Goal: Task Accomplishment & Management: Use online tool/utility

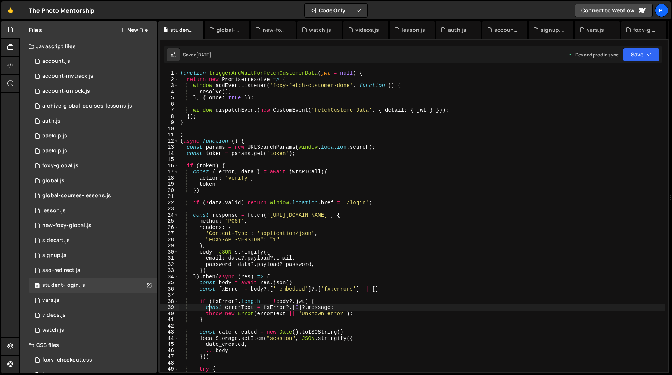
click at [208, 305] on div "function triggerAndWaitForFetchCustomerData ( jwt = null ) { return new Promise…" at bounding box center [422, 227] width 486 height 314
click at [252, 143] on div "function triggerAndWaitForFetchCustomerData ( jwt = null ) { return new Promise…" at bounding box center [422, 227] width 486 height 314
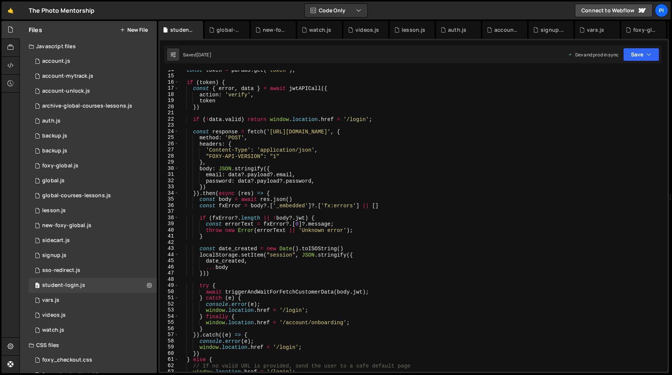
scroll to position [107, 0]
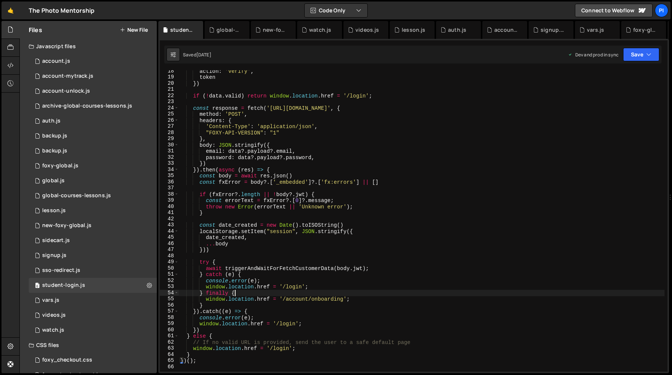
click at [254, 292] on div "action : 'verify' , token }) if ( ! data . valid ) return window . location . h…" at bounding box center [422, 225] width 486 height 314
type textarea "} finally {"
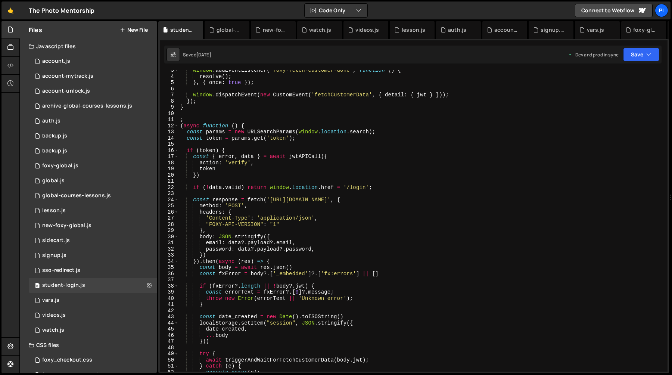
scroll to position [11, 0]
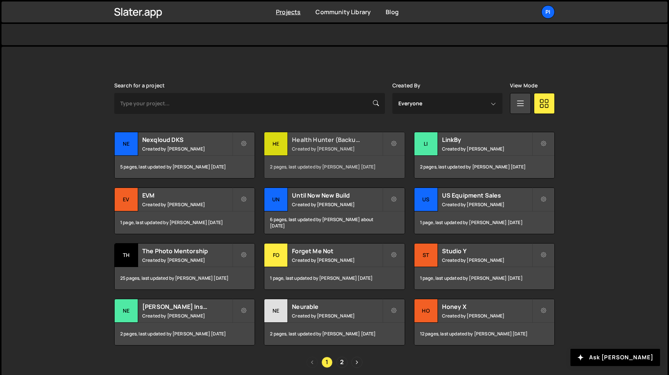
scroll to position [172, 0]
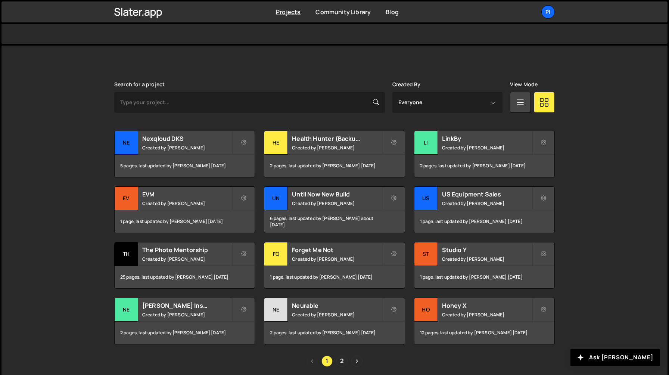
scroll to position [172, 0]
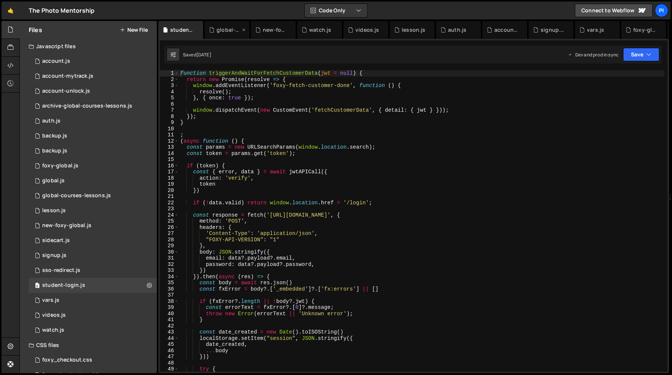
click at [242, 31] on icon at bounding box center [243, 29] width 5 height 7
click at [243, 31] on icon at bounding box center [243, 29] width 5 height 7
click at [242, 30] on icon at bounding box center [243, 29] width 5 height 7
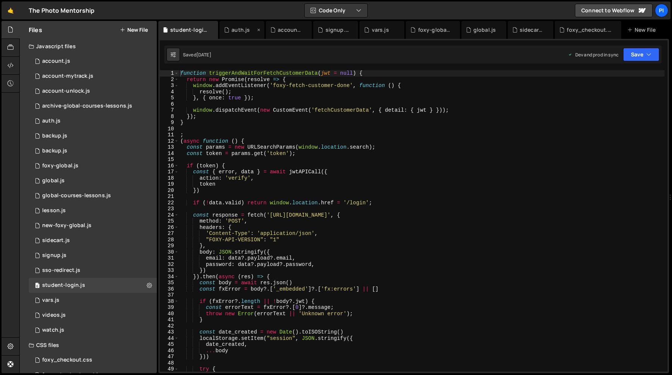
click at [257, 31] on icon at bounding box center [258, 29] width 5 height 7
click at [0, 0] on icon at bounding box center [0, 0] width 0 height 0
click at [261, 30] on icon at bounding box center [263, 29] width 5 height 7
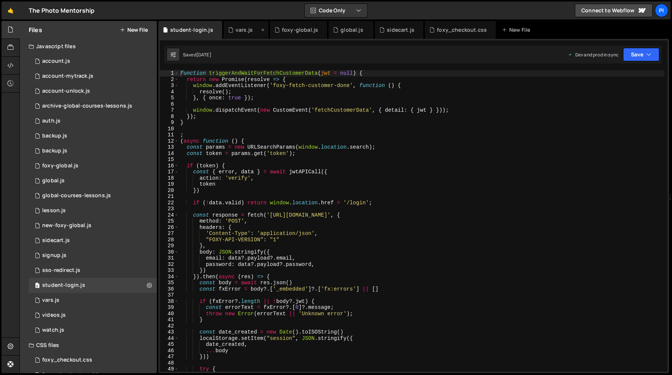
click at [260, 31] on icon at bounding box center [262, 29] width 5 height 7
click at [273, 29] on icon at bounding box center [275, 29] width 5 height 7
click at [253, 31] on div "global.js" at bounding box center [247, 29] width 22 height 7
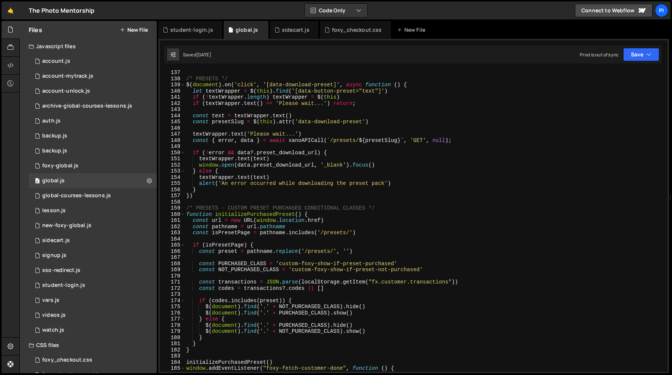
type textarea "} else {"
click at [303, 174] on div "/* PRESETS */ $ ( document ) . on ( 'click' , '[data-download-preset]' , async …" at bounding box center [425, 226] width 480 height 314
click at [111, 164] on div "0 foxy-global.js 0" at bounding box center [93, 165] width 128 height 15
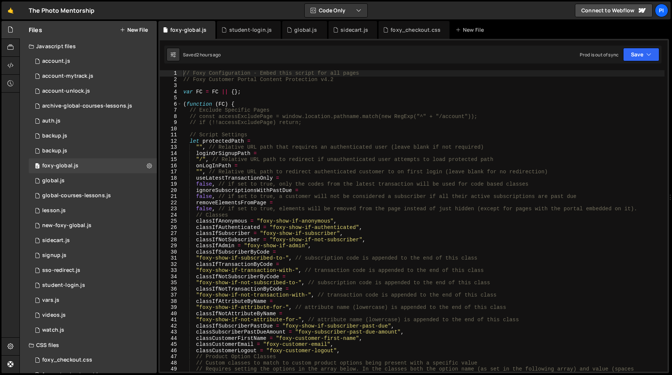
scroll to position [387, 0]
type textarea "false, // if set to true, a customer will not be considered a subscriber if all…"
click at [289, 198] on div "// Foxy Configuration - Embed this script for all pages // Foxy Customer Portal…" at bounding box center [423, 230] width 483 height 320
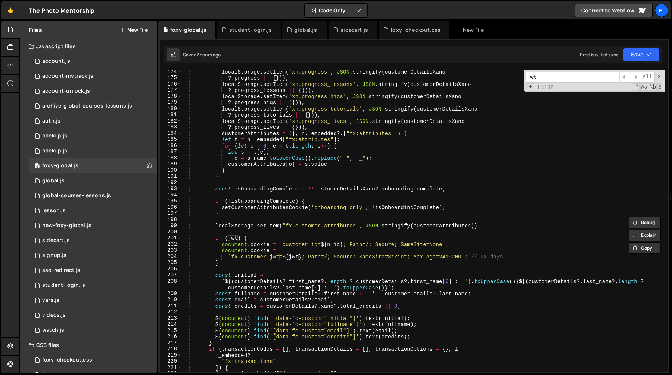
scroll to position [1093, 0]
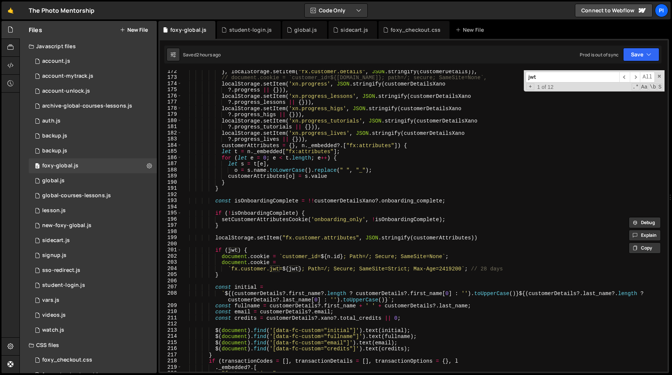
type input "jwt"
click at [263, 248] on div "} , localStorage . setItem ( "fx.customer.details" , JSON . stringify ( custome…" at bounding box center [423, 225] width 483 height 314
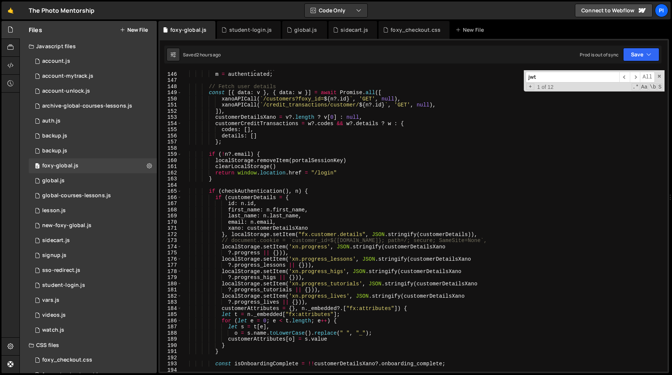
scroll to position [871, 0]
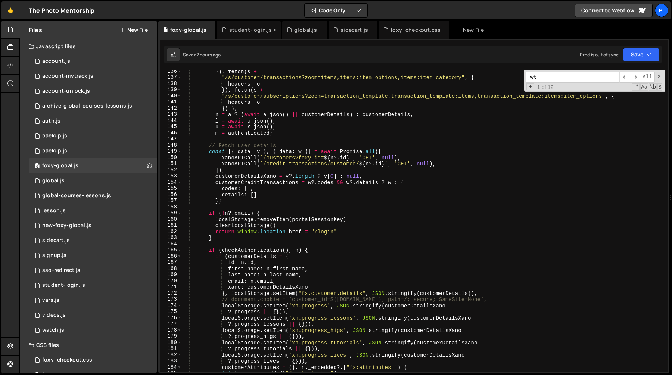
click at [244, 35] on div "student-login.js" at bounding box center [249, 30] width 64 height 18
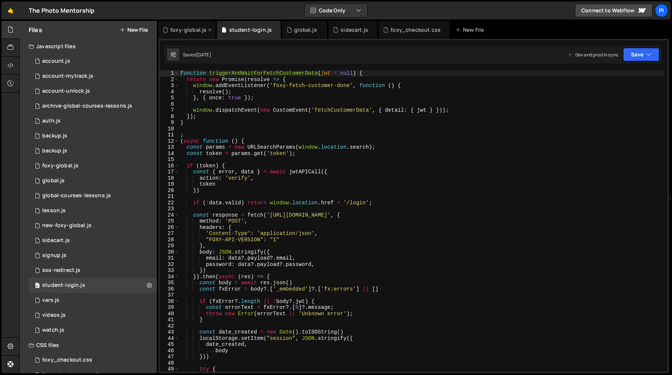
click at [185, 30] on div "foxy-global.js" at bounding box center [188, 29] width 36 height 7
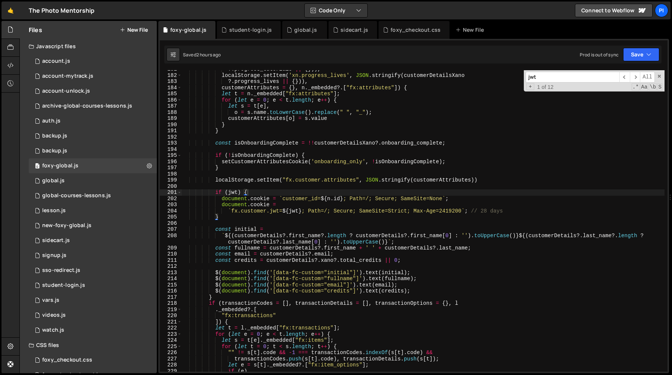
scroll to position [1162, 0]
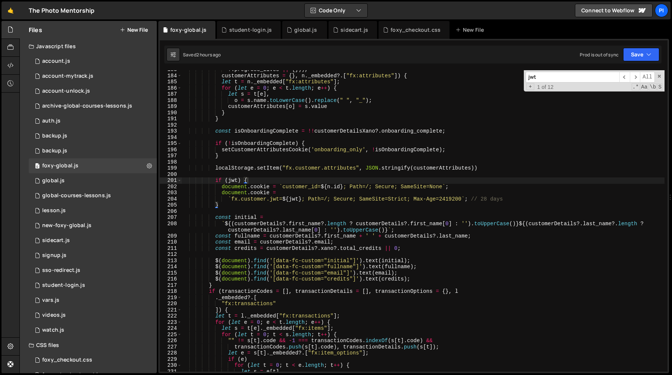
type textarea "document.cookie = `customer_id=${n.id}; Path=/; Secure; SameSite=None`;"
click at [221, 189] on div "?. progress_lives || { })) , customerAttributes = { } , n . _embedded ?. [ "fx:…" at bounding box center [423, 223] width 483 height 314
click at [82, 296] on div "0 vars.js 0" at bounding box center [93, 300] width 128 height 15
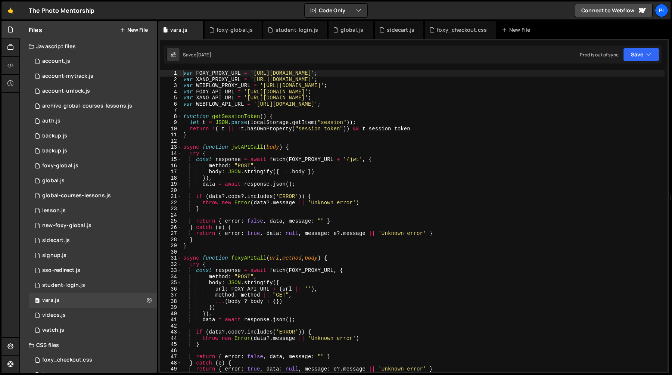
click at [286, 190] on div "var FOXY_PROXY_URL = 'https://tpm-proxy.netlify.app' ; var XANO_PROXY_URL = 'ht…" at bounding box center [423, 227] width 483 height 314
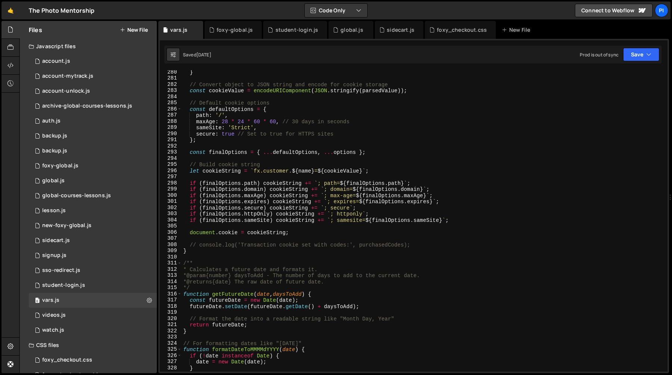
scroll to position [1656, 0]
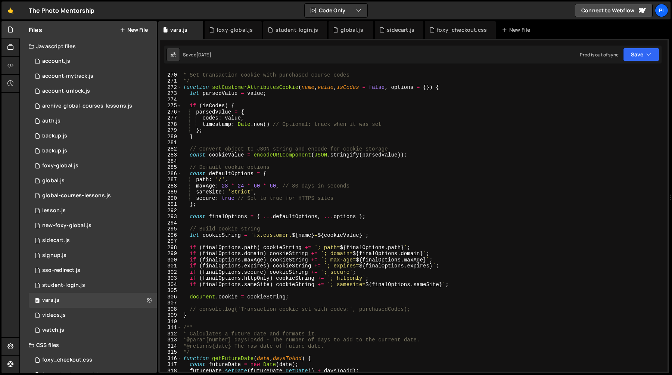
click at [332, 195] on div "/** * Set transaction cookie with purchased course codes */ function setCustome…" at bounding box center [423, 223] width 483 height 314
type textarea "sameSite: 'Strict',"
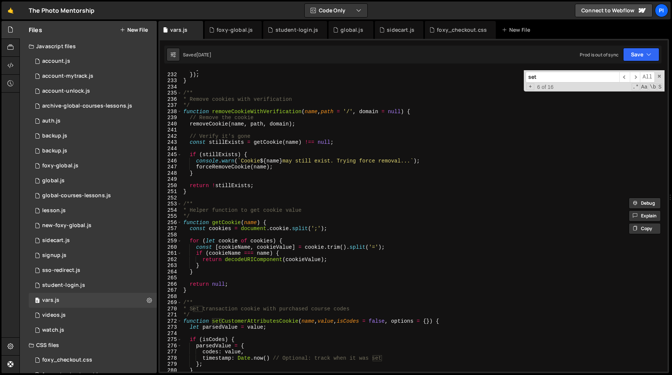
scroll to position [1429, 0]
type input "set"
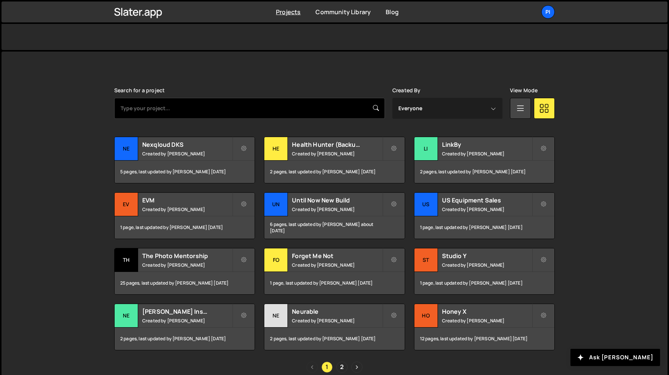
scroll to position [172, 0]
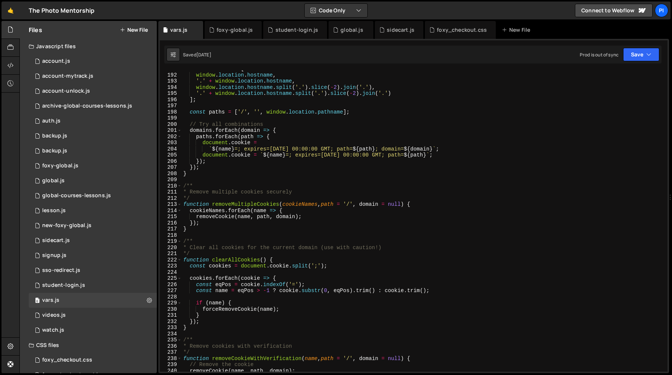
scroll to position [1191, 0]
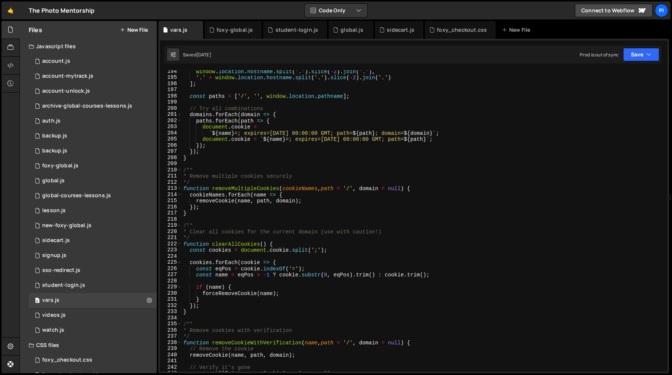
click at [444, 105] on div "window . location . hostname . [GEOGRAPHIC_DATA] ( '.' ) . slice ( - 2 ) . join…" at bounding box center [423, 225] width 483 height 314
click at [434, 93] on div "window . location . hostname . [GEOGRAPHIC_DATA] ( '.' ) . slice ( - 2 ) . join…" at bounding box center [423, 225] width 483 height 314
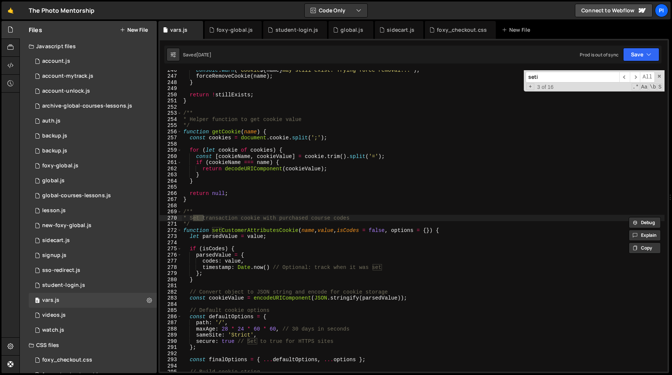
scroll to position [3122, 0]
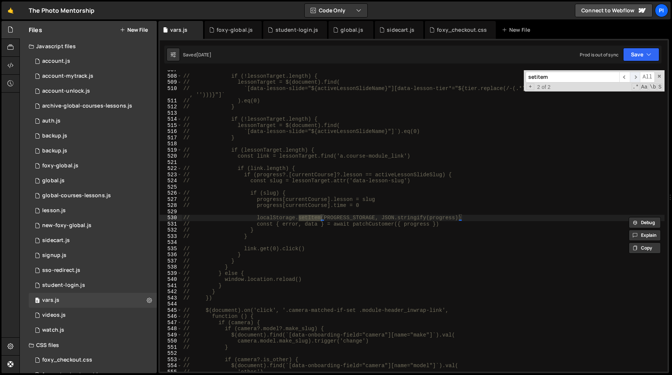
type input "setitem"
click at [635, 75] on span "​" at bounding box center [635, 77] width 10 height 11
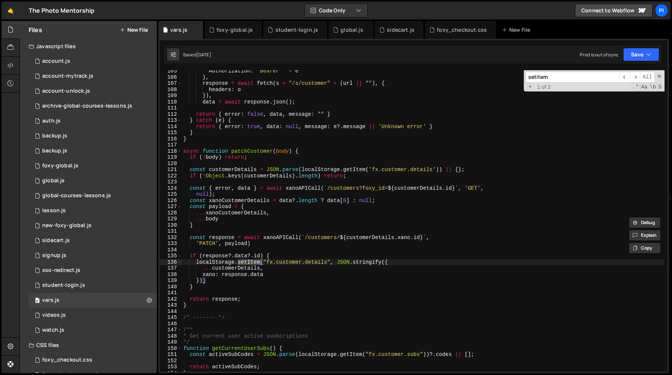
scroll to position [634, 0]
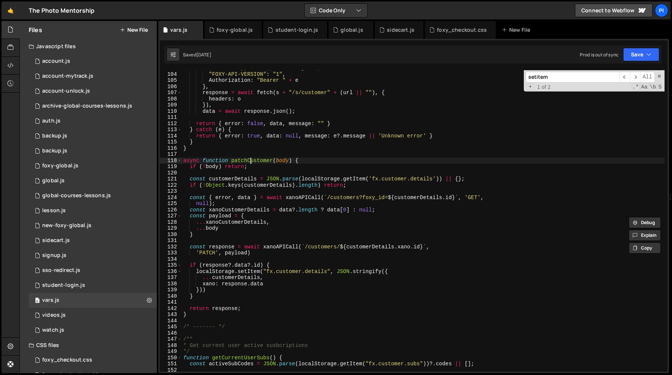
click at [251, 162] on div ""Content-Type" : "application/json" , "FOXY-API-VERSION" : "1" , Authorization …" at bounding box center [423, 222] width 483 height 314
click at [255, 160] on div ""Content-Type" : "application/json" , "FOXY-API-VERSION" : "1" , Authorization …" at bounding box center [423, 220] width 483 height 301
click at [255, 160] on div ""Content-Type" : "application/json" , "FOXY-API-VERSION" : "1" , Authorization …" at bounding box center [423, 222] width 483 height 314
click at [253, 159] on div ""Content-Type" : "application/json" , "FOXY-API-VERSION" : "1" , Authorization …" at bounding box center [423, 220] width 483 height 301
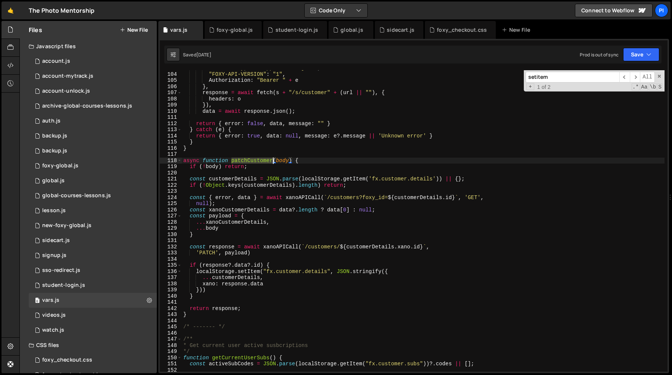
click at [253, 159] on div ""Content-Type" : "application/json" , "FOXY-API-VERSION" : "1" , Authorization …" at bounding box center [423, 222] width 483 height 314
click at [298, 162] on div ""Content-Type" : "application/json" , "FOXY-API-VERSION" : "1" , Authorization …" at bounding box center [423, 222] width 483 height 314
click at [253, 160] on div ""Content-Type" : "application/json" , "FOXY-API-VERSION" : "1" , Authorization …" at bounding box center [423, 222] width 483 height 314
click at [304, 159] on div ""Content-Type" : "application/json" , "FOXY-API-VERSION" : "1" , Authorization …" at bounding box center [423, 222] width 483 height 314
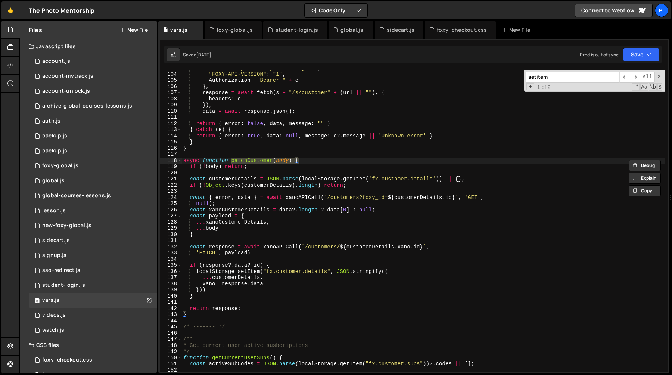
click at [257, 159] on div ""Content-Type" : "application/json" , "FOXY-API-VERSION" : "1" , Authorization …" at bounding box center [423, 220] width 483 height 301
click at [257, 159] on div ""Content-Type" : "application/json" , "FOXY-API-VERSION" : "1" , Authorization …" at bounding box center [423, 222] width 483 height 314
click at [301, 160] on div ""Content-Type" : "application/json" , "FOXY-API-VERSION" : "1" , Authorization …" at bounding box center [423, 222] width 483 height 314
click at [248, 161] on div ""Content-Type" : "application/json" , "FOXY-API-VERSION" : "1" , Authorization …" at bounding box center [423, 220] width 483 height 301
click at [248, 161] on div ""Content-Type" : "application/json" , "FOXY-API-VERSION" : "1" , Authorization …" at bounding box center [423, 222] width 483 height 314
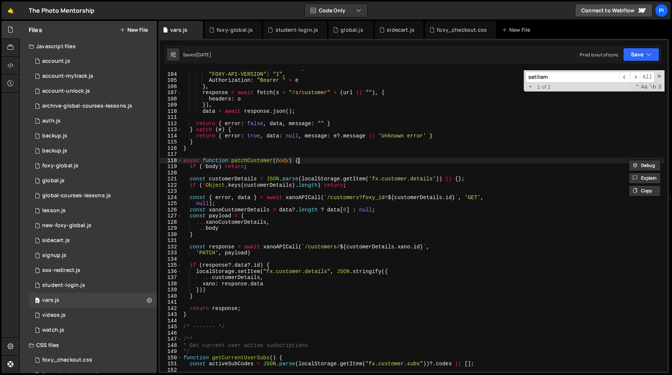
click at [313, 162] on div ""Content-Type" : "application/json" , "FOXY-API-VERSION" : "1" , Authorization …" at bounding box center [423, 222] width 483 height 314
click at [232, 162] on div ""Content-Type" : "application/json" , "FOXY-API-VERSION" : "1" , Authorization …" at bounding box center [423, 222] width 483 height 314
click at [229, 162] on div ""Content-Type" : "application/json" , "FOXY-API-VERSION" : "1" , Authorization …" at bounding box center [423, 222] width 483 height 314
click at [255, 160] on div ""Content-Type" : "application/json" , "FOXY-API-VERSION" : "1" , Authorization …" at bounding box center [423, 222] width 483 height 314
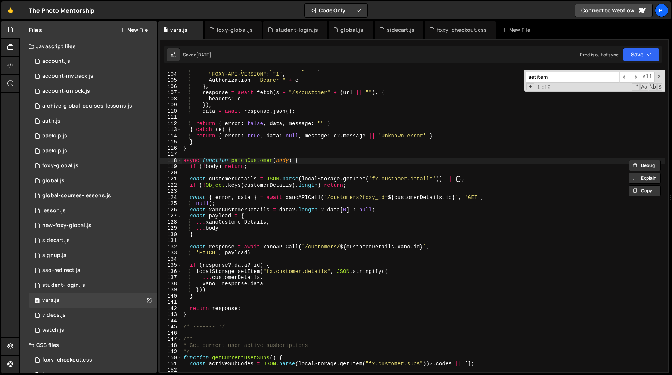
click at [281, 162] on div ""Content-Type" : "application/json" , "FOXY-API-VERSION" : "1" , Authorization …" at bounding box center [423, 222] width 483 height 314
click at [633, 78] on span "​" at bounding box center [635, 77] width 10 height 11
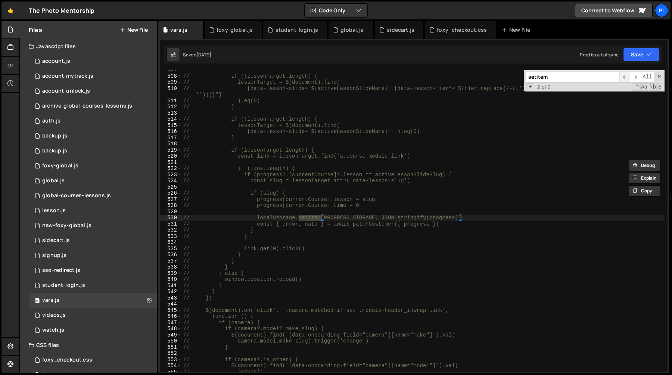
click at [625, 79] on span "​" at bounding box center [625, 77] width 10 height 11
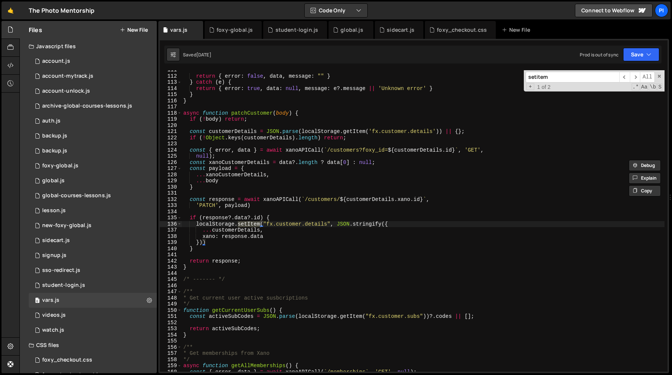
click at [195, 224] on div "return { error : false , data , message : "" } } catch ( e ) { return { error :…" at bounding box center [423, 224] width 483 height 314
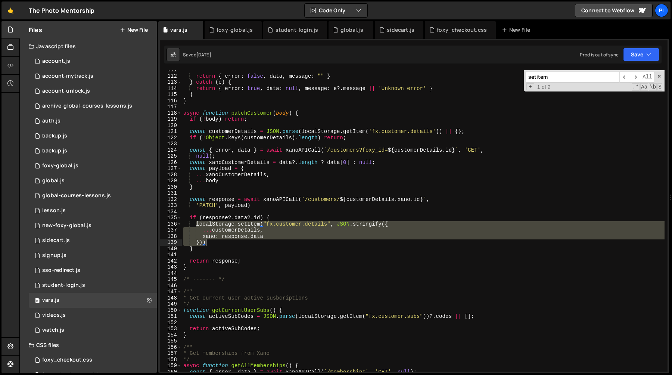
click at [215, 242] on div "return { error : false , data , message : "" } } catch ( e ) { return { error :…" at bounding box center [423, 224] width 483 height 314
type textarea "xano: [DOMAIN_NAME] }))"
click at [283, 30] on div "student-login.js" at bounding box center [297, 29] width 43 height 7
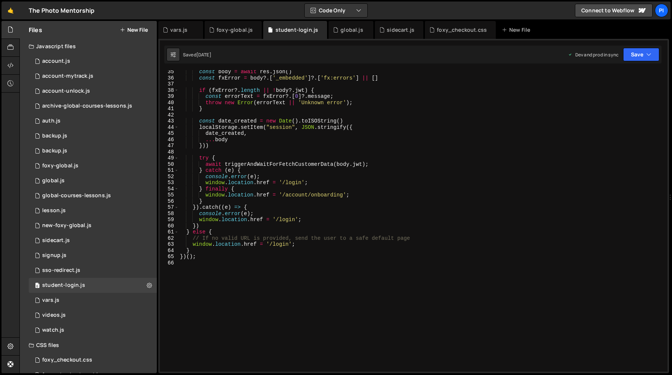
scroll to position [181, 0]
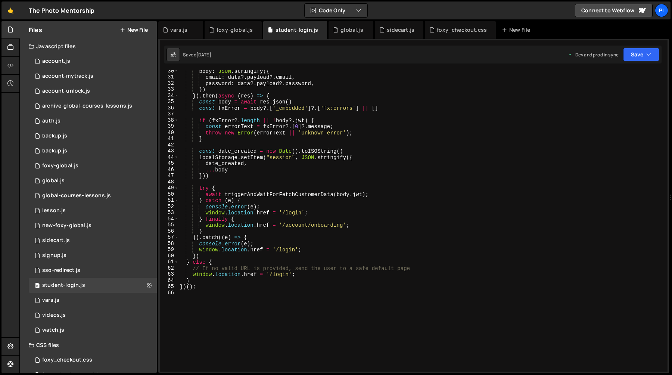
type textarea "console.error(e);"
click at [296, 208] on div "body : JSON . stringify ({ email : data ?. payload ?. email , password : data ?…" at bounding box center [422, 225] width 486 height 314
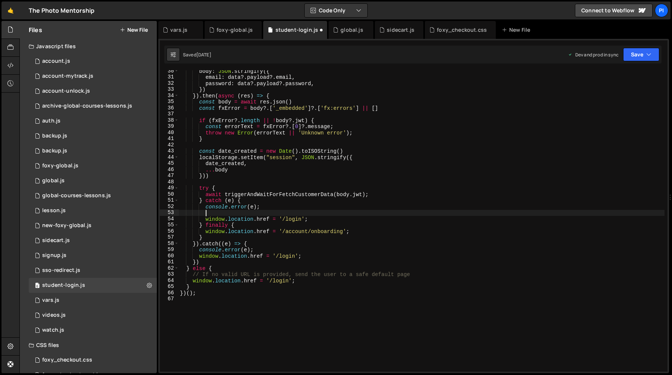
paste textarea "}))"
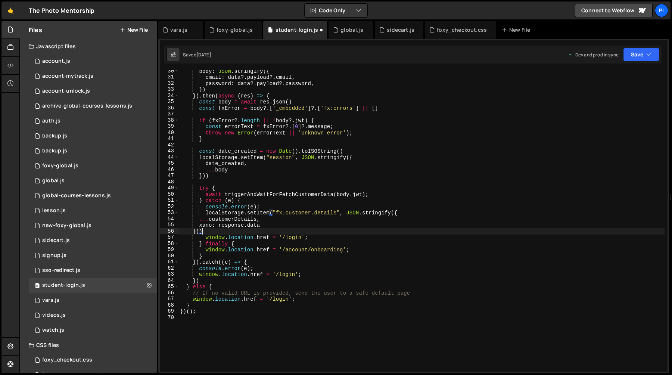
click at [328, 214] on div "body : JSON . stringify ({ email : data ?. payload ?. email , password : data ?…" at bounding box center [422, 225] width 486 height 314
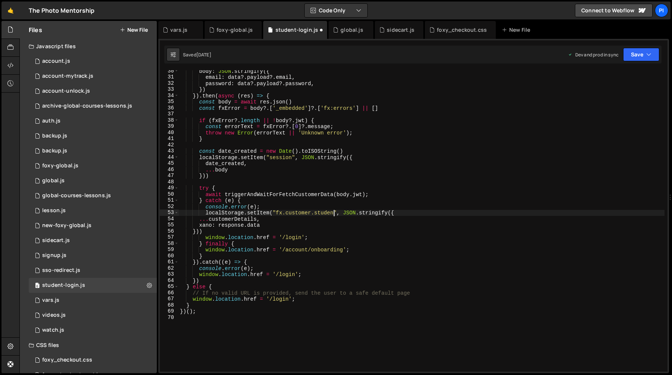
scroll to position [0, 11]
click at [347, 214] on div "body : JSON . stringify ({ email : data ?. payload ?. email , password : data ?…" at bounding box center [422, 225] width 486 height 314
click at [396, 214] on div "body : JSON . stringify ({ email : data ?. payload ?. email , password : data ?…" at bounding box center [422, 225] width 486 height 314
click at [195, 233] on div "body : JSON . stringify ({ email : data ?. payload ?. email , password : data ?…" at bounding box center [422, 225] width 486 height 314
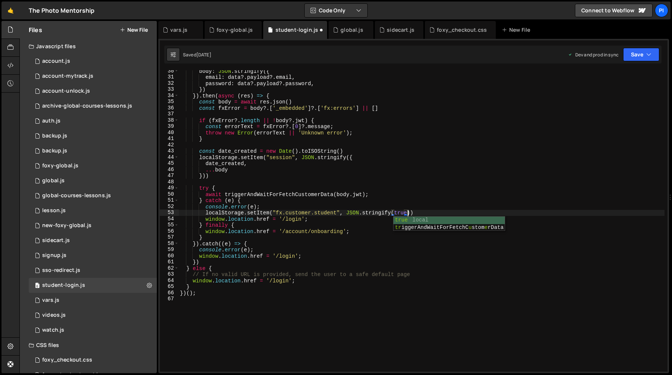
scroll to position [0, 16]
click at [210, 213] on div "body : JSON . stringify ({ email : data ?. payload ?. email , password : data ?…" at bounding box center [422, 225] width 486 height 314
click at [333, 220] on div "body : JSON . stringify ({ email : data ?. payload ?. email , password : data ?…" at bounding box center [422, 225] width 486 height 314
click at [419, 216] on div "body : JSON . stringify ({ email : data ?. payload ?. email , password : data ?…" at bounding box center [422, 225] width 486 height 314
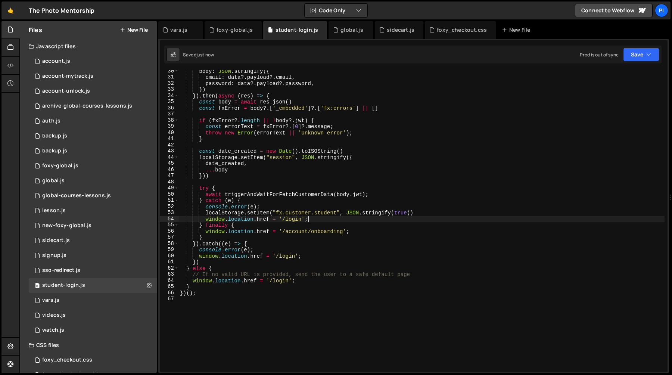
click at [420, 211] on div "body : JSON . stringify ({ email : data ?. payload ?. email , password : data ?…" at bounding box center [422, 225] width 486 height 314
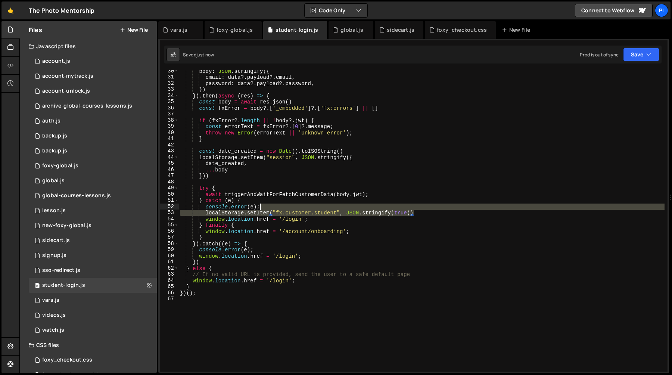
click at [413, 209] on div "body : JSON . stringify ({ email : data ?. payload ?. email , password : data ?…" at bounding box center [422, 225] width 486 height 314
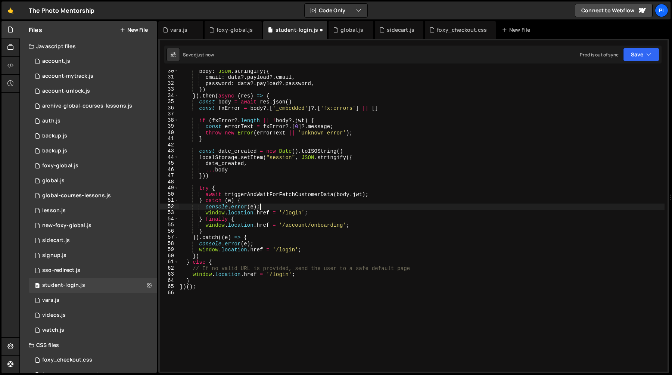
click at [330, 220] on div "body : JSON . stringify ({ email : data ?. payload ?. email , password : data ?…" at bounding box center [422, 225] width 486 height 314
paste textarea "localStorage.setItem("fx.customer.student", JSON.stringify(true))"
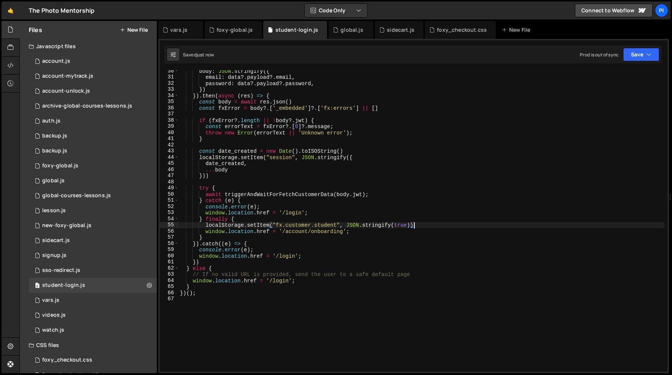
scroll to position [0, 16]
click at [325, 219] on div "body : JSON . stringify ({ email : data ?. payload ?. email , password : data ?…" at bounding box center [422, 225] width 486 height 314
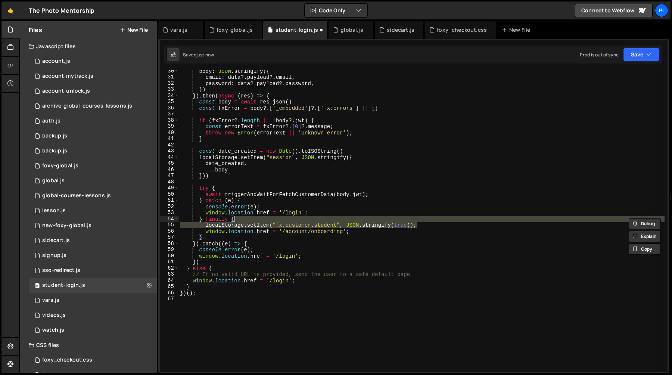
click at [322, 220] on div "body : JSON . stringify ({ email : data ?. payload ?. email , password : data ?…" at bounding box center [422, 220] width 486 height 301
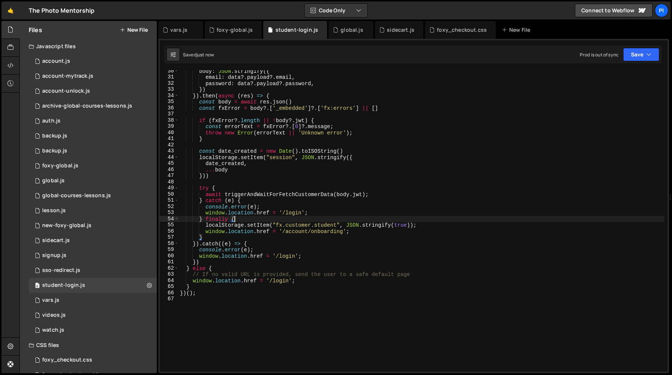
click at [277, 226] on div "body : JSON . stringify ({ email : data ?. payload ?. email , password : data ?…" at bounding box center [422, 225] width 486 height 314
type textarea "localStorage.setItem("fx.customer.student", JSON.stringify(true));"
click at [338, 226] on div "body : JSON . stringify ({ email : data ?. payload ?. email , password : data ?…" at bounding box center [422, 225] width 486 height 314
click at [226, 34] on div "foxy-global.js" at bounding box center [233, 30] width 57 height 18
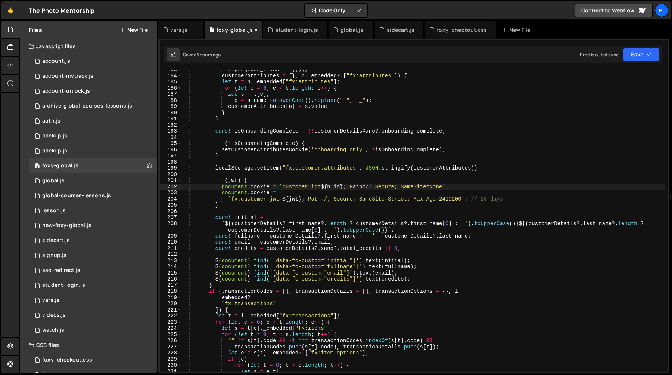
scroll to position [1162, 0]
click at [296, 178] on div "?. progress_lives || { })) , customerAttributes = { } , n . _embedded ?. [ "fx:…" at bounding box center [423, 223] width 483 height 314
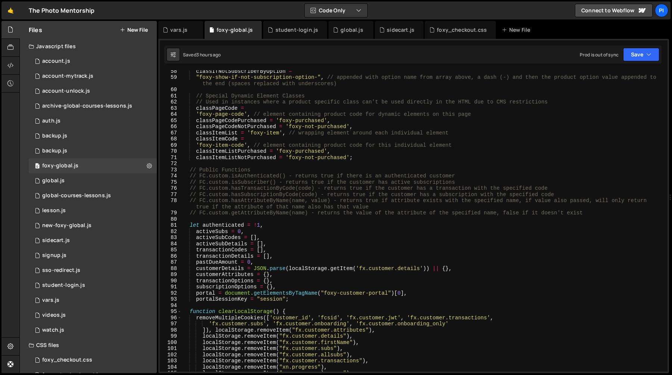
scroll to position [456, 0]
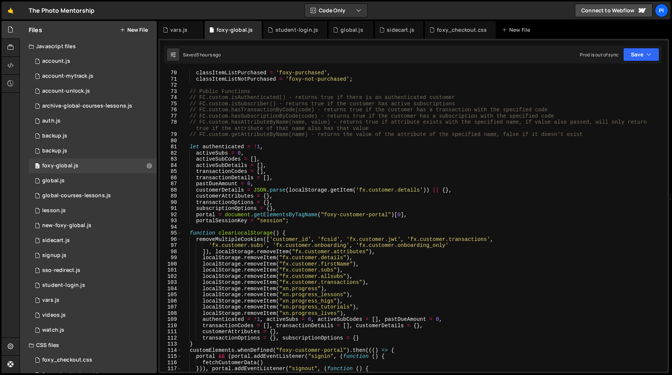
click at [266, 245] on div "classItemListPurchased = 'foxy-purchased' , classItemListNotPurchased = 'foxy-n…" at bounding box center [423, 227] width 483 height 314
paste textarea "fx.customer.student'"
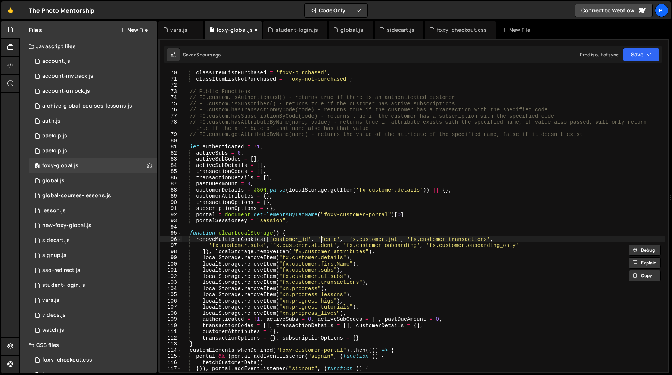
click at [322, 239] on div "classItemListPurchased = 'foxy-purchased' , classItemListNotPurchased = 'foxy-n…" at bounding box center [423, 227] width 483 height 314
click at [273, 245] on div "classItemListPurchased = 'foxy-purchased' , classItemListNotPurchased = 'foxy-n…" at bounding box center [423, 227] width 483 height 314
click at [334, 247] on div "classItemListPurchased = 'foxy-purchased' , classItemListNotPurchased = 'foxy-n…" at bounding box center [423, 227] width 483 height 314
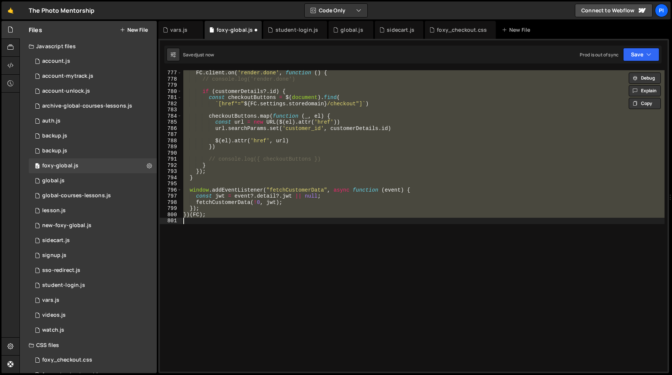
scroll to position [478, 0]
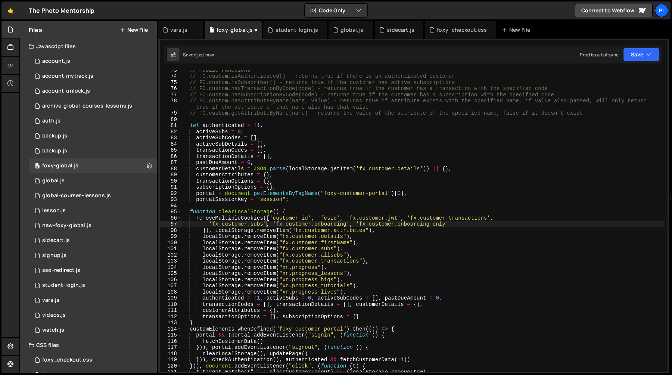
click at [408, 229] on div "// Public Functions // FC.custom.isAuthenticated() - returns true if there is a…" at bounding box center [423, 224] width 483 height 314
click at [376, 260] on div "// Public Functions // FC.custom.isAuthenticated() - returns true if there is a…" at bounding box center [423, 224] width 483 height 314
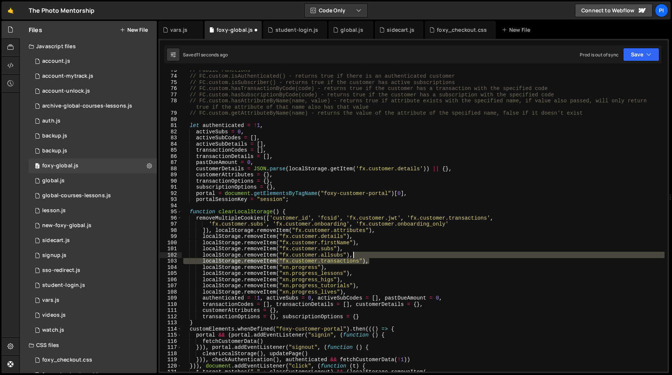
click at [376, 255] on div "// Public Functions // FC.custom.isAuthenticated() - returns true if there is a…" at bounding box center [423, 224] width 483 height 314
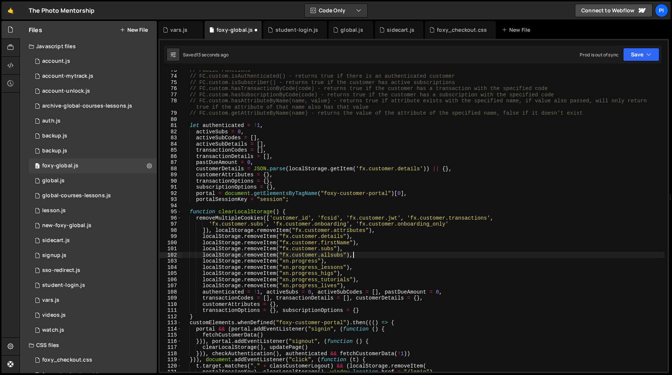
click at [373, 260] on div "// Public Functions // FC.custom.isAuthenticated() - returns true if there is a…" at bounding box center [423, 224] width 483 height 314
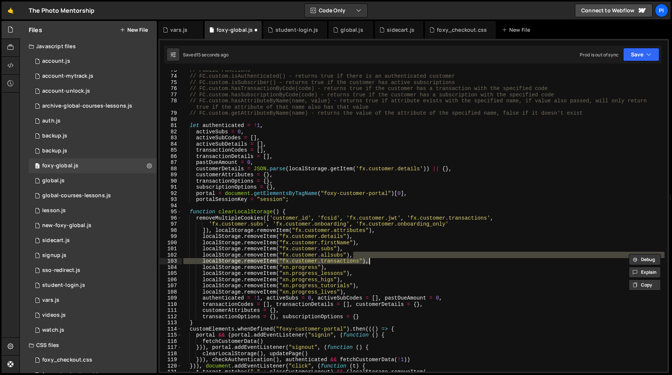
click at [376, 258] on div "// Public Functions // FC.custom.isAuthenticated() - returns true if there is a…" at bounding box center [423, 220] width 483 height 301
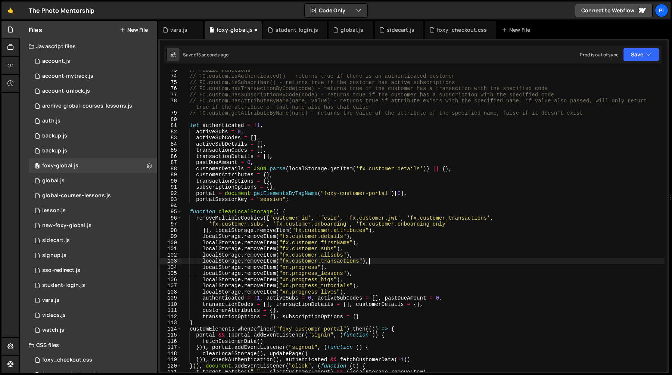
paste textarea
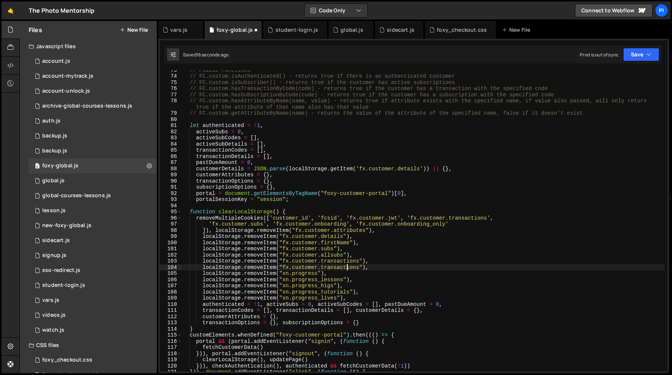
click at [347, 267] on div "// Public Functions // FC.custom.isAuthenticated() - returns true if there is a…" at bounding box center [423, 224] width 483 height 314
click at [370, 248] on div "// Public Functions // FC.custom.isAuthenticated() - returns true if there is a…" at bounding box center [423, 224] width 483 height 314
click at [283, 269] on div "// Public Functions // FC.custom.isAuthenticated() - returns true if there is a…" at bounding box center [423, 224] width 483 height 314
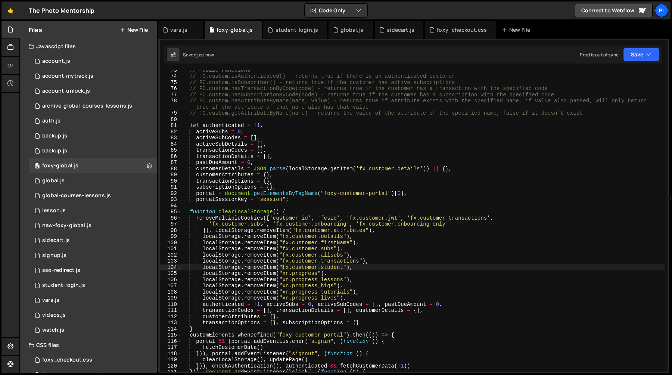
click at [343, 269] on div "// Public Functions // FC.custom.isAuthenticated() - returns true if there is a…" at bounding box center [423, 224] width 483 height 314
click at [357, 218] on div "// Public Functions // FC.custom.isAuthenticated() - returns true if there is a…" at bounding box center [423, 224] width 483 height 314
click at [333, 270] on div "// Public Functions // FC.custom.isAuthenticated() - returns true if there is a…" at bounding box center [423, 224] width 483 height 314
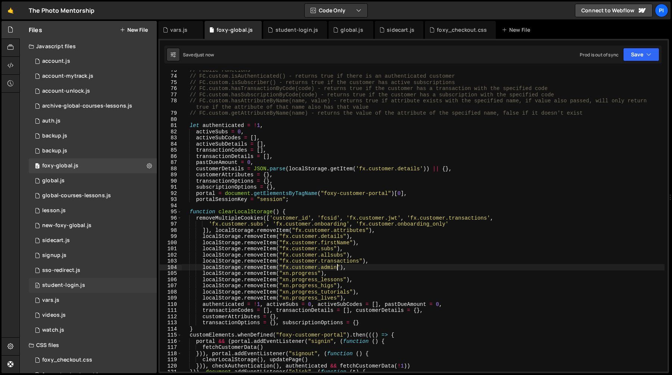
type textarea "localStorage.removeItem("fx.customer.admin"),"
click at [92, 285] on div "0 student-login.js 0" at bounding box center [93, 285] width 128 height 15
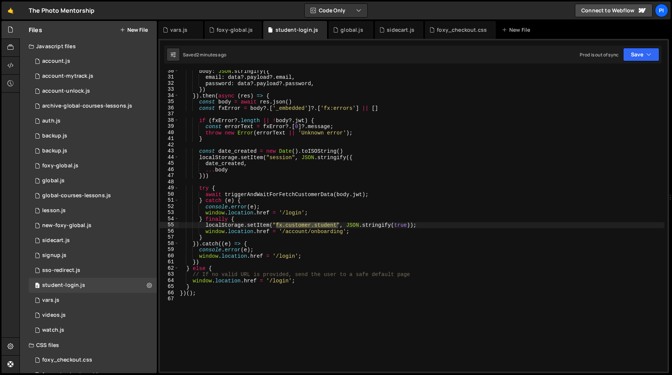
click at [322, 226] on div "body : JSON . stringify ({ email : data ?. payload ?. email , password : data ?…" at bounding box center [422, 220] width 486 height 301
click at [322, 226] on div "body : JSON . stringify ({ email : data ?. payload ?. email , password : data ?…" at bounding box center [422, 225] width 486 height 314
click at [206, 225] on div "body : JSON . stringify ({ email : data ?. payload ?. email , password : data ?…" at bounding box center [422, 225] width 486 height 314
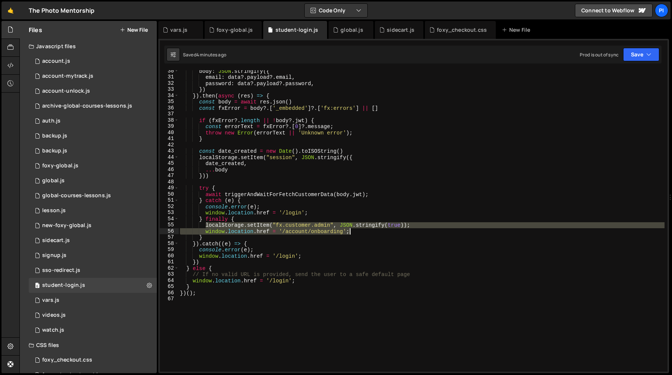
click at [418, 229] on div "body : JSON . stringify ({ email : data ?. payload ?. email , password : data ?…" at bounding box center [422, 225] width 486 height 314
click at [418, 226] on div "body : JSON . stringify ({ email : data ?. payload ?. email , password : data ?…" at bounding box center [422, 220] width 486 height 301
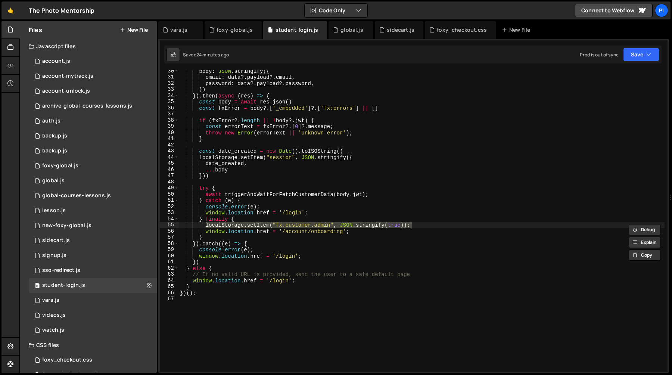
click at [310, 176] on div "body : JSON . stringify ({ email : data ?. payload ?. email , password : data ?…" at bounding box center [422, 225] width 486 height 314
type textarea "}))"
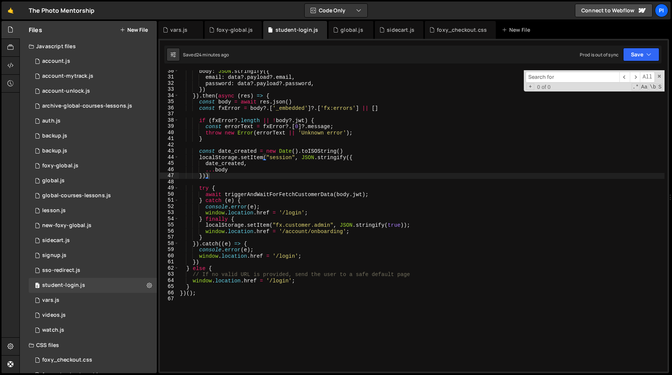
type input "data-fc-element-field"
click at [89, 64] on div "0 account.js 0" at bounding box center [93, 61] width 128 height 15
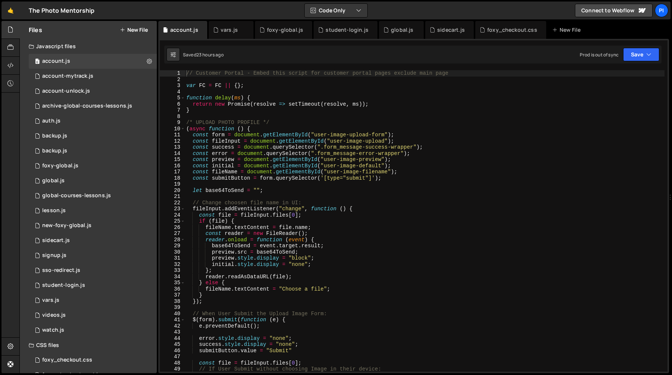
type textarea "const preview = document.getElementById("user-image-preview");"
click at [331, 157] on div "// Customer Portal - Embed this script for customer portal pages exclude main p…" at bounding box center [425, 227] width 480 height 314
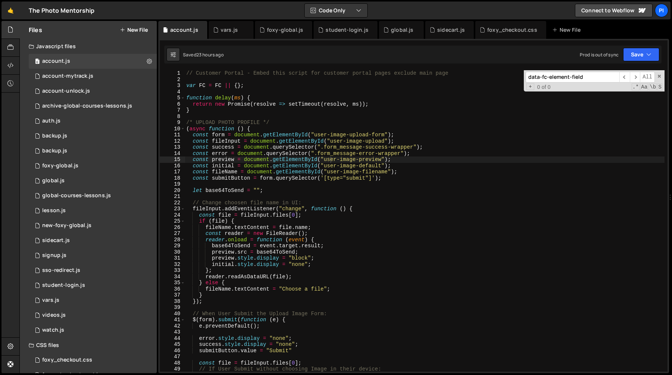
scroll to position [6616, 0]
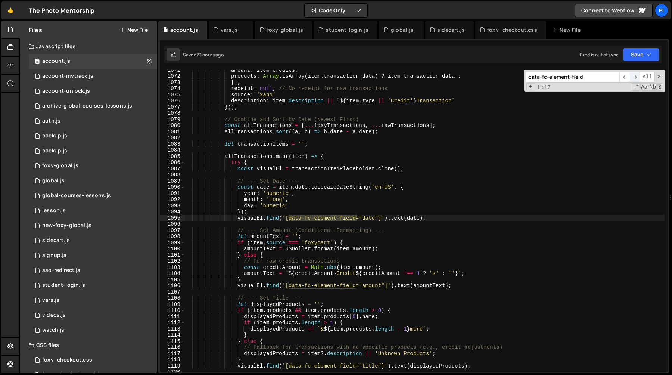
type input "data-fc-element-field"
click at [636, 75] on span "​" at bounding box center [635, 77] width 10 height 11
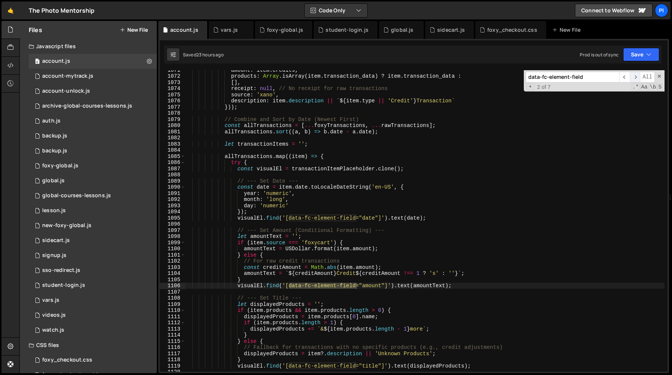
click at [636, 75] on span "​" at bounding box center [635, 77] width 10 height 11
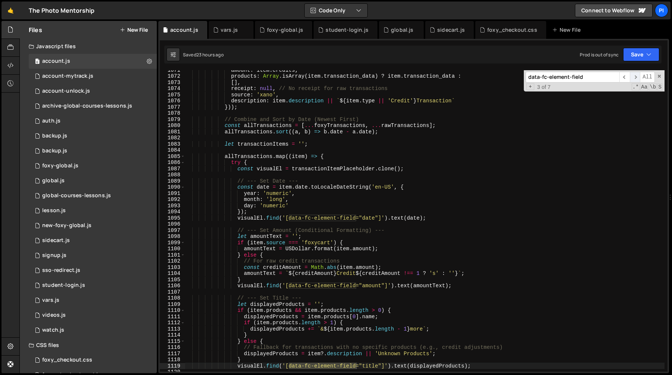
click at [636, 75] on span "​" at bounding box center [635, 77] width 10 height 11
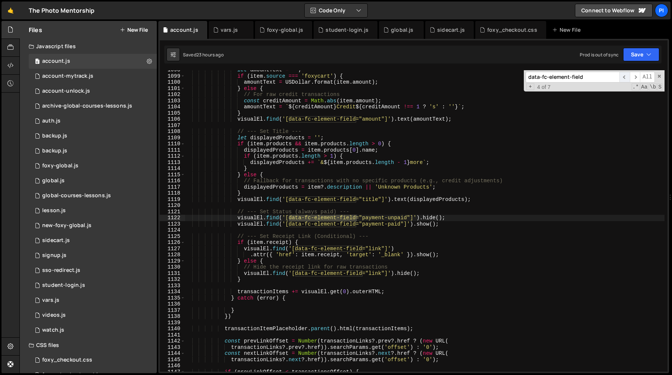
click at [623, 78] on span "​" at bounding box center [625, 77] width 10 height 11
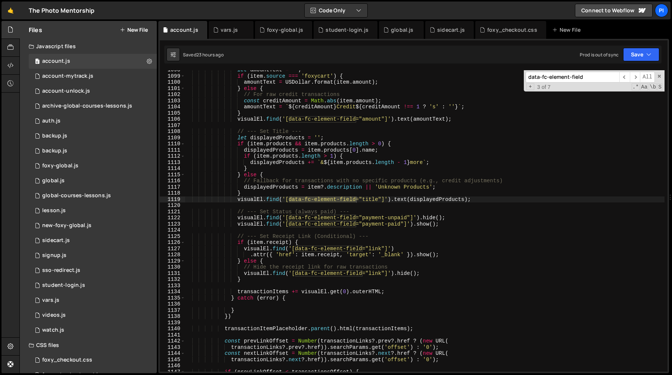
click at [433, 196] on div "let amountText = '' ; if ( item . source === 'foxycart' ) { amountText = USDoll…" at bounding box center [425, 224] width 480 height 314
click at [431, 201] on div "let amountText = '' ; if ( item . source === 'foxycart' ) { amountText = USDoll…" at bounding box center [425, 224] width 480 height 314
click at [426, 202] on div "let amountText = '' ; if ( item . source === 'foxycart' ) { amountText = USDoll…" at bounding box center [425, 220] width 480 height 301
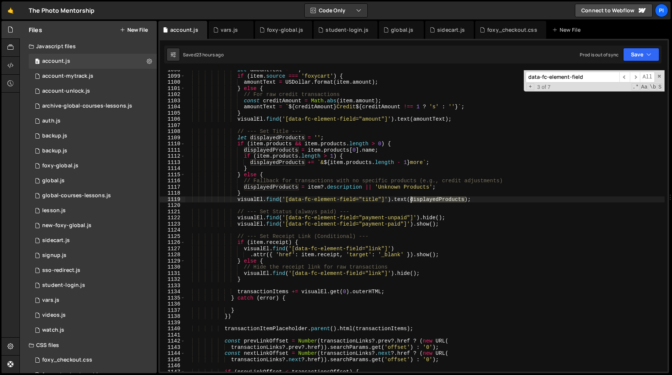
click at [426, 202] on div "let amountText = '' ; if ( item . source === 'foxycart' ) { amountText = USDoll…" at bounding box center [425, 224] width 480 height 314
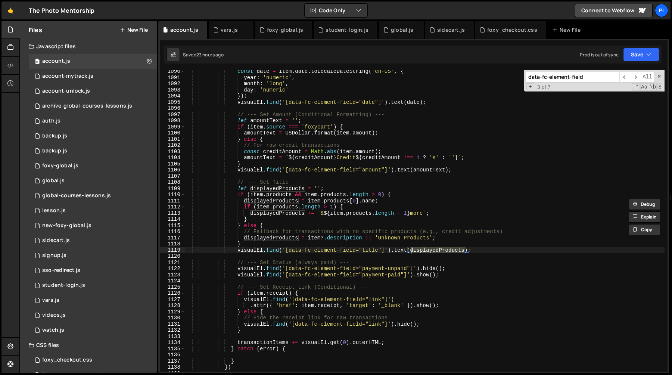
scroll to position [6732, 0]
click at [309, 196] on div "const date = item . date . toLocaleDateString ( 'en-US' , { year : 'numeric' , …" at bounding box center [425, 225] width 480 height 314
click at [310, 195] on div "const date = item . date . toLocaleDateString ( 'en-US' , { year : 'numeric' , …" at bounding box center [425, 220] width 480 height 301
click at [310, 195] on div "const date = item . date . toLocaleDateString ( 'en-US' , { year : 'numeric' , …" at bounding box center [425, 225] width 480 height 314
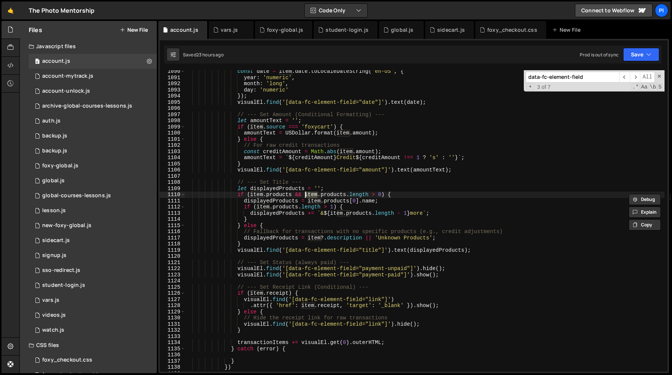
click at [343, 195] on div "const date = item . date . toLocaleDateString ( 'en-US' , { year : 'numeric' , …" at bounding box center [425, 225] width 480 height 314
click at [349, 195] on div "const date = item . date . toLocaleDateString ( 'en-US' , { year : 'numeric' , …" at bounding box center [425, 225] width 480 height 314
click at [241, 201] on div "const date = item . date . toLocaleDateString ( 'en-US' , { year : 'numeric' , …" at bounding box center [425, 225] width 480 height 314
click at [309, 246] on div "const date = item . date . toLocaleDateString ( 'en-US' , { year : 'numeric' , …" at bounding box center [425, 225] width 480 height 314
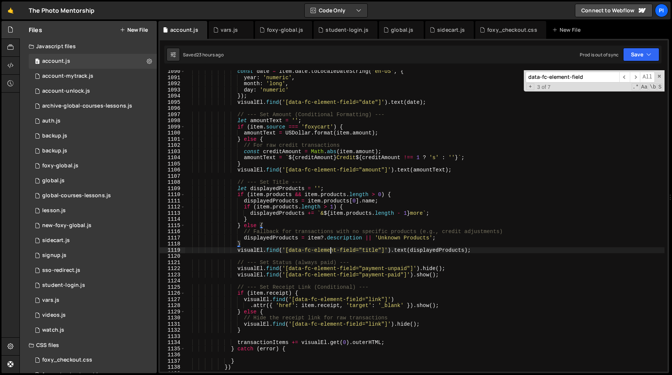
click at [331, 251] on div "const date = item . date . toLocaleDateString ( 'en-US' , { year : 'numeric' , …" at bounding box center [425, 225] width 480 height 314
click at [246, 251] on div "const date = item . date . toLocaleDateString ( 'en-US' , { year : 'numeric' , …" at bounding box center [425, 225] width 480 height 314
click at [247, 251] on div "const date = item . date . toLocaleDateString ( 'en-US' , { year : 'numeric' , …" at bounding box center [425, 225] width 480 height 314
click at [491, 252] on div "const date = item . date . toLocaleDateString ( 'en-US' , { year : 'numeric' , …" at bounding box center [425, 225] width 480 height 314
click at [244, 202] on div "const date = item . date . toLocaleDateString ( 'en-US' , { year : 'numeric' , …" at bounding box center [425, 225] width 480 height 314
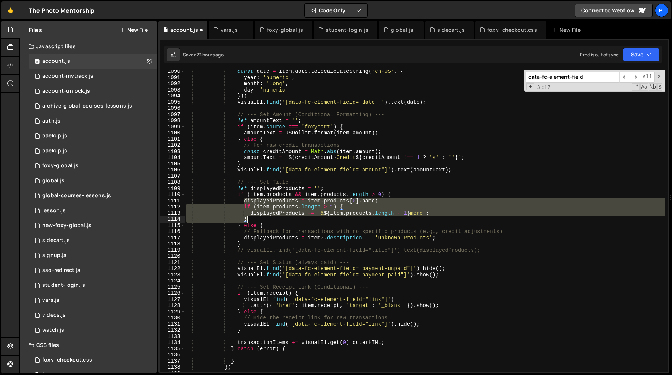
click at [255, 217] on div "const date = item . date . toLocaleDateString ( 'en-US' , { year : 'numeric' , …" at bounding box center [425, 225] width 480 height 314
click at [372, 203] on div "const date = item . date . toLocaleDateString ( 'en-US' , { year : 'numeric' , …" at bounding box center [425, 220] width 480 height 301
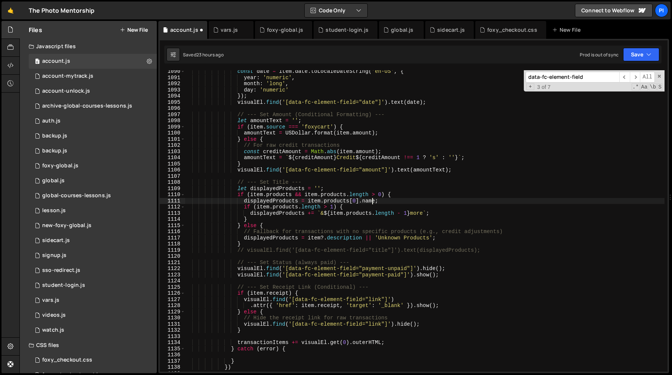
click at [249, 214] on div "const date = item . date . toLocaleDateString ( 'en-US' , { year : 'numeric' , …" at bounding box center [425, 225] width 480 height 314
click at [246, 211] on div "const date = item . date . toLocaleDateString ( 'en-US' , { year : 'numeric' , …" at bounding box center [425, 225] width 480 height 314
click at [244, 207] on div "const date = item . date . toLocaleDateString ( 'en-US' , { year : 'numeric' , …" at bounding box center [425, 225] width 480 height 314
click at [254, 214] on div "const date = item . date . toLocaleDateString ( 'en-US' , { year : 'numeric' , …" at bounding box center [425, 225] width 480 height 314
click at [284, 208] on div "const date = item . date . toLocaleDateString ( 'en-US' , { year : 'numeric' , …" at bounding box center [425, 225] width 480 height 314
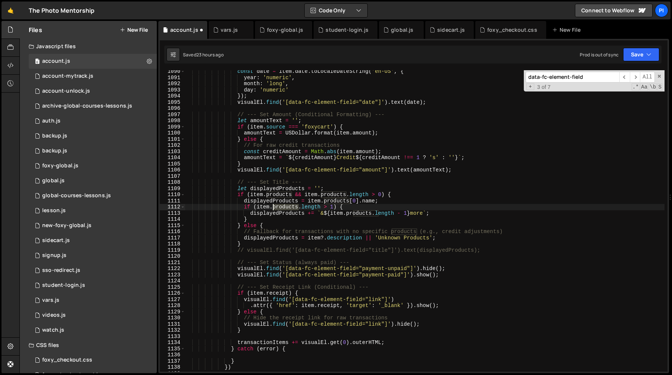
click at [284, 208] on div "const date = item . date . toLocaleDateString ( 'en-US' , { year : 'numeric' , …" at bounding box center [425, 225] width 480 height 314
click at [244, 208] on div "const date = item . date . toLocaleDateString ( 'en-US' , { year : 'numeric' , …" at bounding box center [425, 225] width 480 height 314
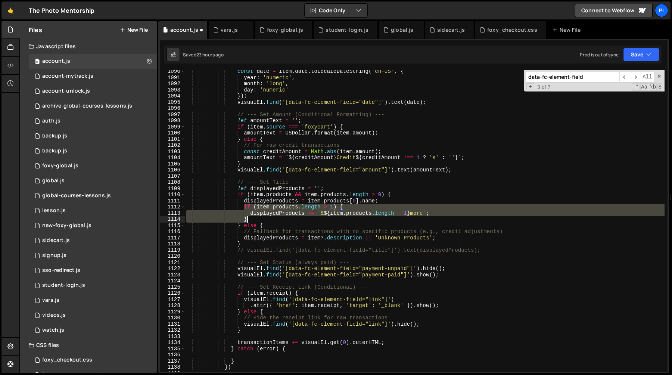
drag, startPoint x: 244, startPoint y: 208, endPoint x: 255, endPoint y: 217, distance: 14.1
click at [255, 217] on div "const date = item . date . toLocaleDateString ( 'en-US' , { year : 'numeric' , …" at bounding box center [425, 225] width 480 height 314
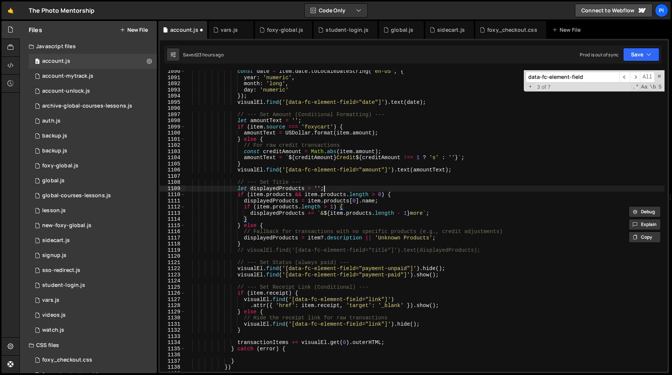
click at [332, 191] on div "const date = item . date . toLocaleDateString ( 'en-US' , { year : 'numeric' , …" at bounding box center [425, 225] width 480 height 314
click at [245, 206] on div "const date = item . date . toLocaleDateString ( 'en-US' , { year : 'numeric' , …" at bounding box center [425, 225] width 480 height 314
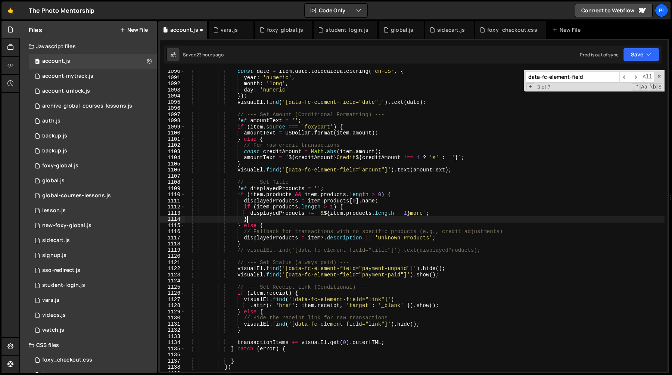
click at [254, 217] on div "const date = item . date . toLocaleDateString ( 'en-US' , { year : 'numeric' , …" at bounding box center [425, 225] width 480 height 314
type textarea "}"
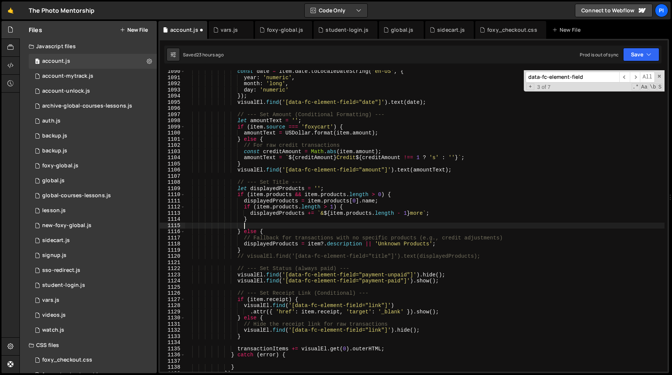
paste textarea "visualEl.find('[data-fc-element-field="title"]').text(displayedProducts);"
click at [250, 218] on div "const date = item . date . toLocaleDateString ( 'en-US' , { year : 'numeric' , …" at bounding box center [425, 225] width 480 height 314
click at [246, 208] on div "const date = item . date . toLocaleDateString ( 'en-US' , { year : 'numeric' , …" at bounding box center [425, 225] width 480 height 314
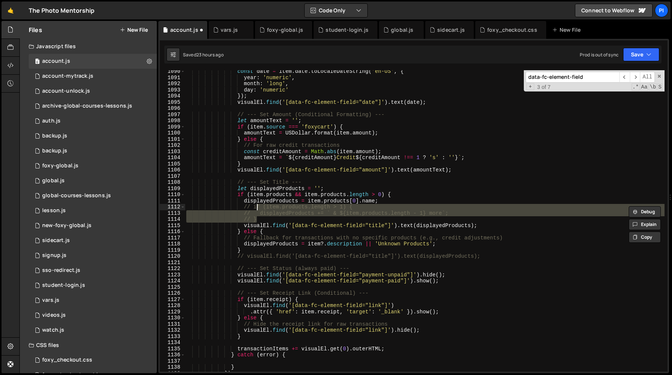
click at [299, 226] on div "const date = item . date . toLocaleDateString ( 'en-US' , { year : 'numeric' , …" at bounding box center [425, 225] width 480 height 314
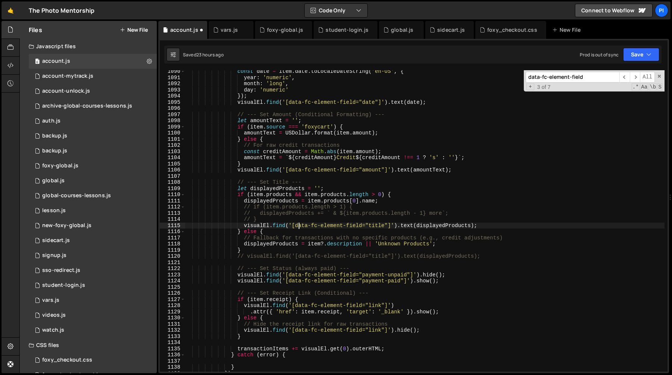
click at [272, 226] on div "const date = item . date . toLocaleDateString ( 'en-US' , { year : 'numeric' , …" at bounding box center [425, 225] width 480 height 314
click at [410, 225] on div "const date = item . date . toLocaleDateString ( 'en-US' , { year : 'numeric' , …" at bounding box center [425, 225] width 480 height 314
click at [404, 225] on div "const date = item . date . toLocaleDateString ( 'en-US' , { year : 'numeric' , …" at bounding box center [425, 220] width 480 height 301
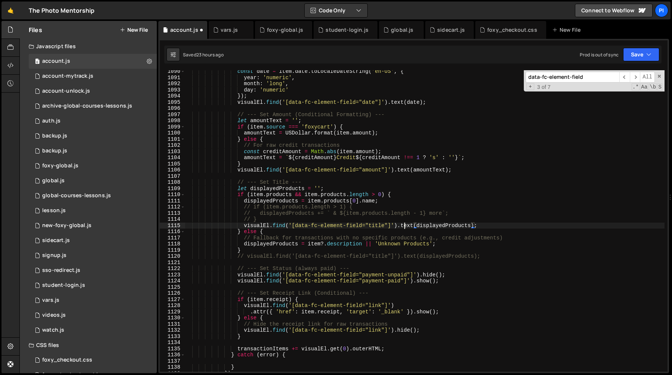
click at [404, 225] on div "const date = item . date . toLocaleDateString ( 'en-US' , { year : 'numeric' , …" at bounding box center [425, 225] width 480 height 314
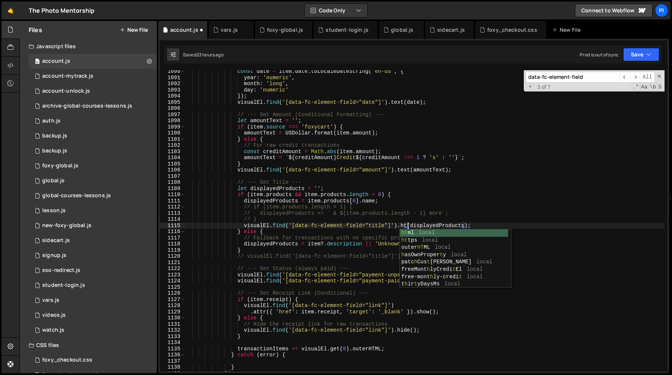
scroll to position [0, 16]
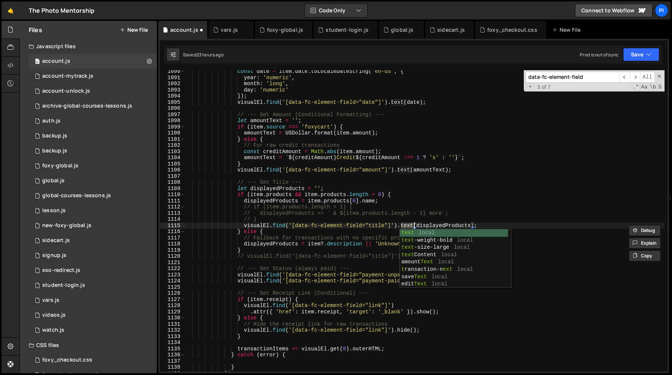
click at [244, 225] on div "const date = item . date . toLocaleDateString ( 'en-US' , { year : 'numeric' , …" at bounding box center [425, 225] width 480 height 314
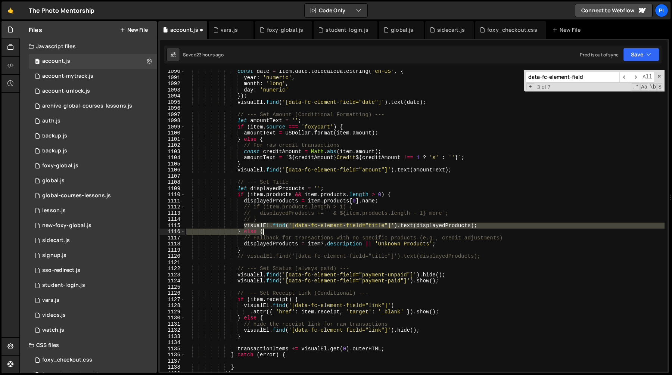
click at [498, 231] on div "const date = item . date . toLocaleDateString ( 'en-US' , { year : 'numeric' , …" at bounding box center [425, 225] width 480 height 314
click at [494, 226] on div "const date = item . date . toLocaleDateString ( 'en-US' , { year : 'numeric' , …" at bounding box center [425, 220] width 480 height 301
click at [408, 227] on div "const date = item . date . toLocaleDateString ( 'en-US' , { year : 'numeric' , …" at bounding box center [425, 220] width 480 height 301
click at [408, 227] on div "const date = item . date . toLocaleDateString ( 'en-US' , { year : 'numeric' , …" at bounding box center [425, 225] width 480 height 314
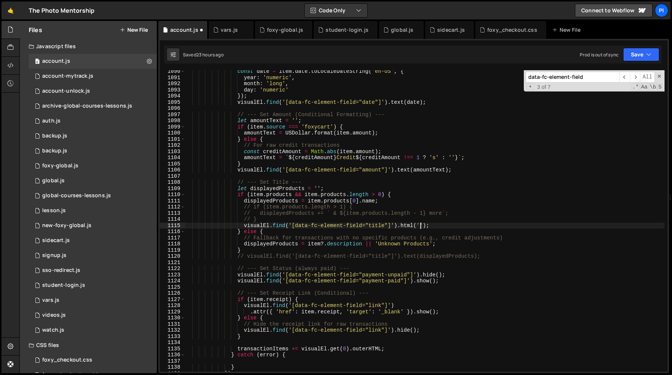
scroll to position [0, 16]
click at [240, 208] on div "const date = item . date . toLocaleDateString ( 'en-US' , { year : 'numeric' , …" at bounding box center [425, 225] width 480 height 314
click at [315, 201] on div "const date = item . date . toLocaleDateString ( 'en-US' , { year : 'numeric' , …" at bounding box center [425, 225] width 480 height 314
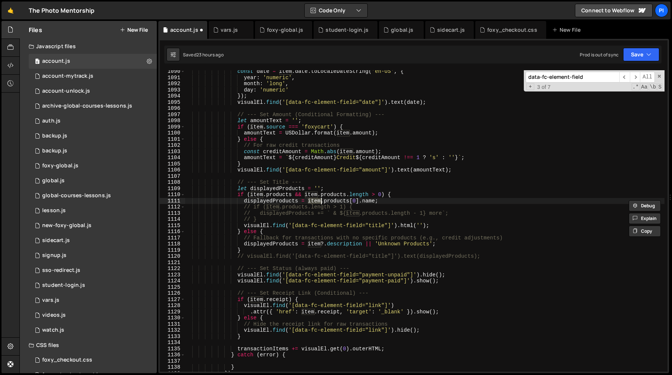
click at [351, 201] on div "const date = item . date . toLocaleDateString ( 'en-US' , { year : 'numeric' , …" at bounding box center [425, 225] width 480 height 314
click at [442, 227] on div "const date = item . date . toLocaleDateString ( 'en-US' , { year : 'numeric' , …" at bounding box center [425, 225] width 480 height 314
type textarea "visualEl.find('[data-fc-element-field="title"]').html('');"
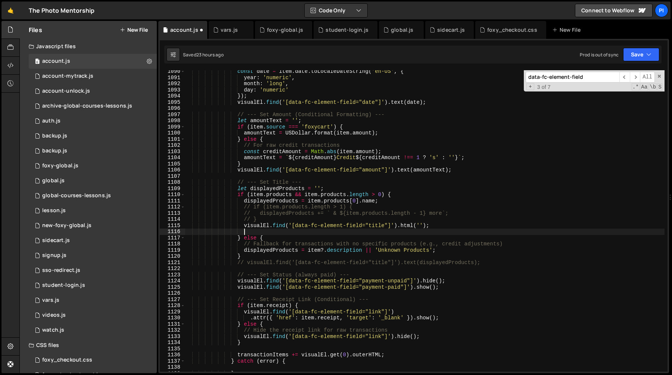
paste textarea "item.products"
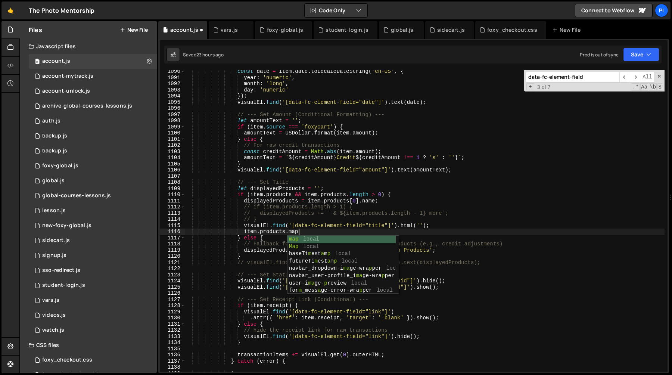
scroll to position [0, 7]
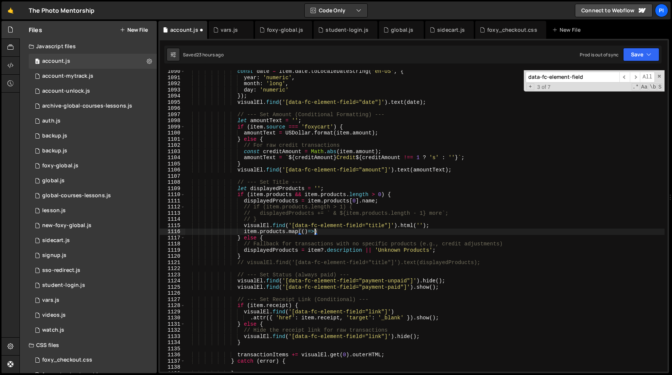
type textarea "[DOMAIN_NAME](()=>{)"
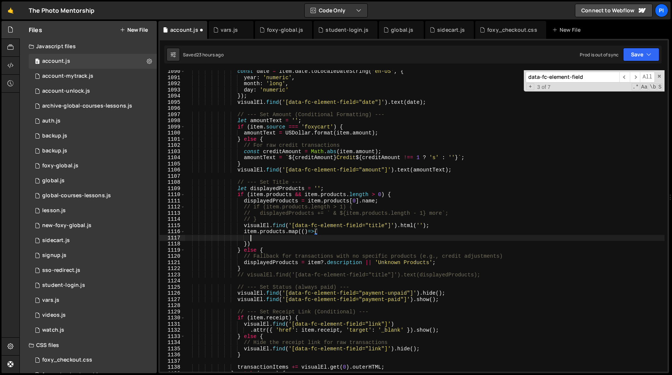
scroll to position [0, 4]
click at [306, 233] on div "const date = item . date . toLocaleDateString ( 'en-US' , { year : 'numeric' , …" at bounding box center [425, 225] width 480 height 314
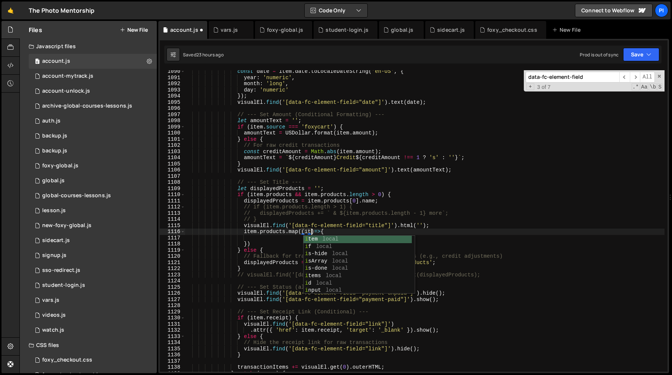
type textarea "[DOMAIN_NAME]((item)=>{"
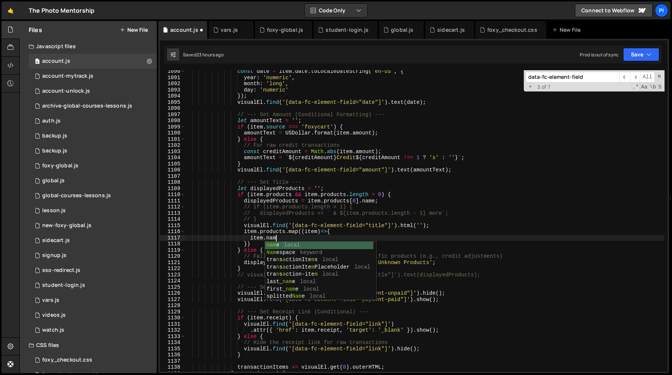
scroll to position [0, 6]
click at [250, 238] on div "const date = item . date . toLocaleDateString ( 'en-US' , { year : 'numeric' , …" at bounding box center [425, 225] width 480 height 314
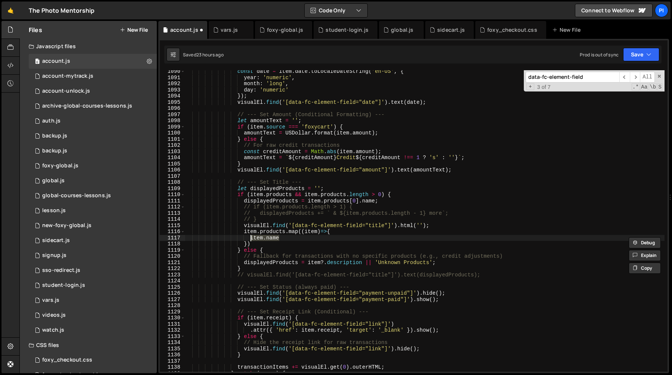
click at [245, 228] on div "const date = item . date . toLocaleDateString ( 'en-US' , { year : 'numeric' , …" at bounding box center [425, 225] width 480 height 314
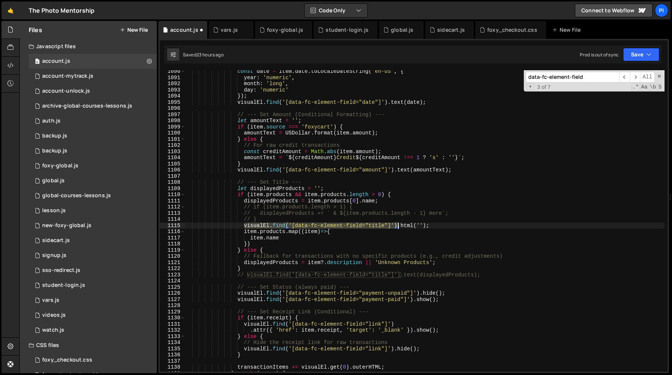
click at [398, 225] on div "const date = item . date . toLocaleDateString ( 'en-US' , { year : 'numeric' , …" at bounding box center [425, 225] width 480 height 314
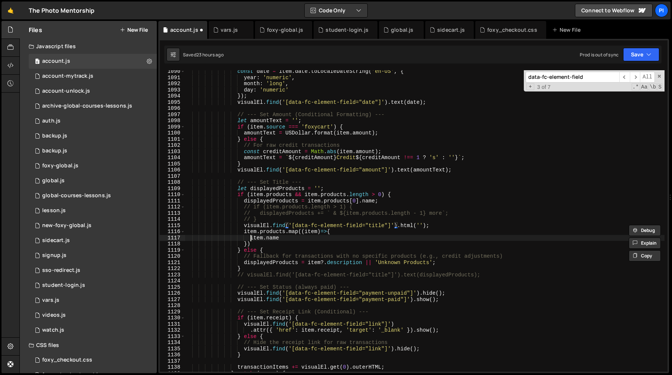
click at [250, 240] on div "const date = item . date . toLocaleDateString ( 'en-US' , { year : 'numeric' , …" at bounding box center [425, 225] width 480 height 314
click at [301, 239] on div "const date = item . date . toLocaleDateString ( 'en-US' , { year : 'numeric' , …" at bounding box center [425, 225] width 480 height 314
paste textarea "visualEl.find('[data-fc-element-field="title"]')"
click at [433, 238] on div "const date = item . date . toLocaleDateString ( 'en-US' , { year : 'numeric' , …" at bounding box center [425, 225] width 480 height 314
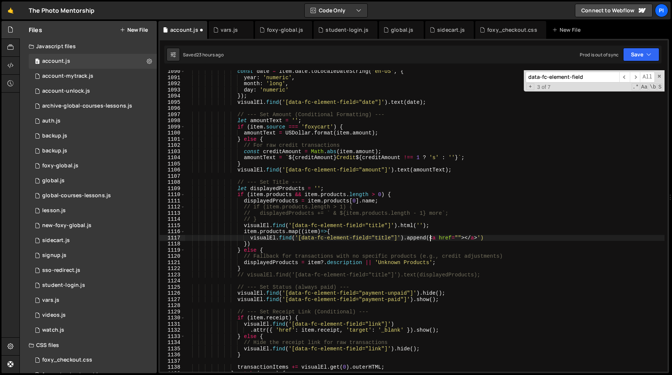
scroll to position [0, 18]
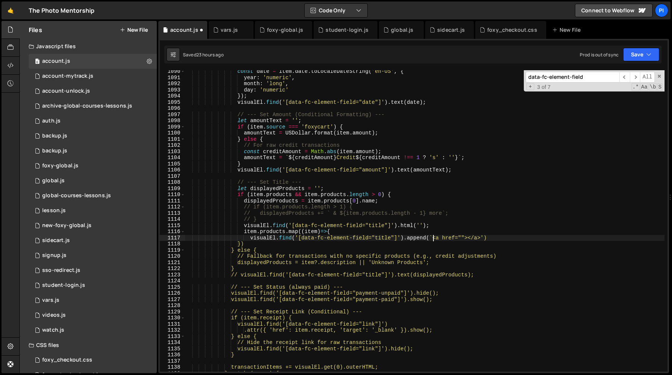
click at [485, 236] on div "const date = item . date . toLocaleDateString ( 'en-US' , { year : 'numeric' , …" at bounding box center [425, 225] width 480 height 314
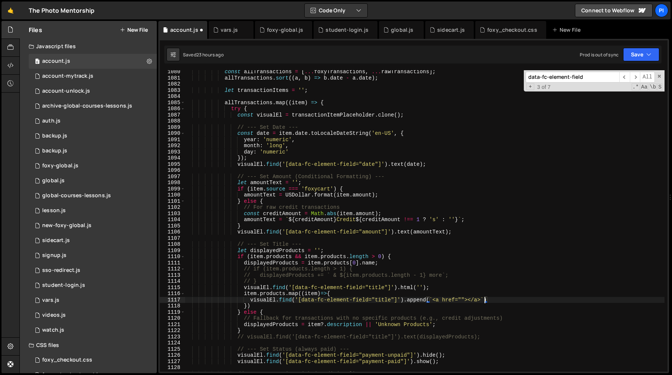
scroll to position [6667, 0]
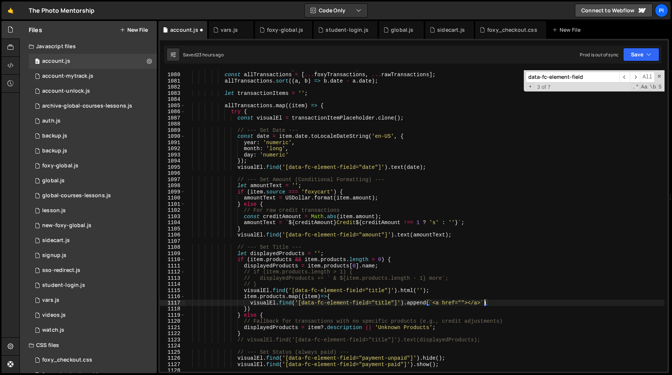
click at [260, 190] on div "// Combine and Sort by Date (Newest First) const allTransactions = [ ... foxyTr…" at bounding box center [425, 222] width 480 height 314
type textarea "if (item.source === 'foxycart') {"
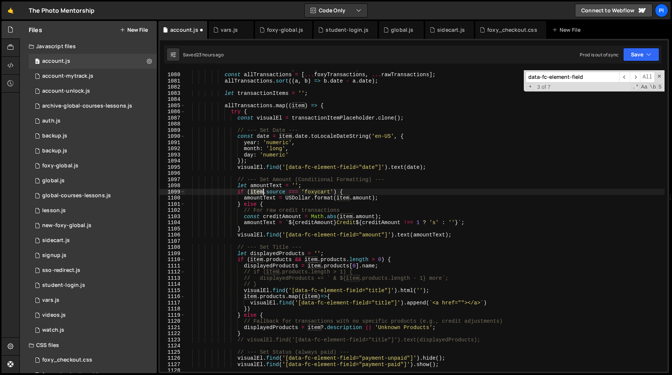
click at [260, 190] on div "// Combine and Sort by Date (Newest First) const allTransactions = [ ... foxyTr…" at bounding box center [425, 222] width 480 height 314
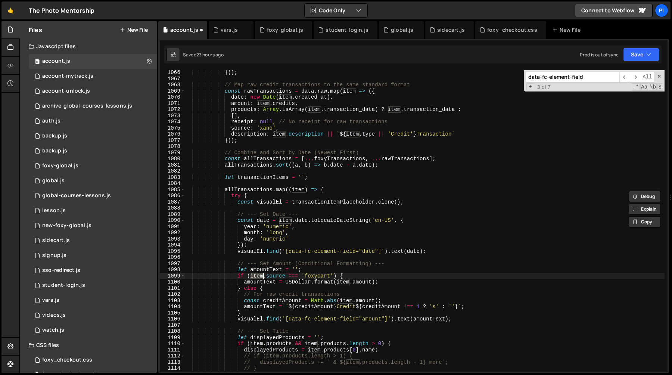
scroll to position [6579, 0]
